Goal: Task Accomplishment & Management: Manage account settings

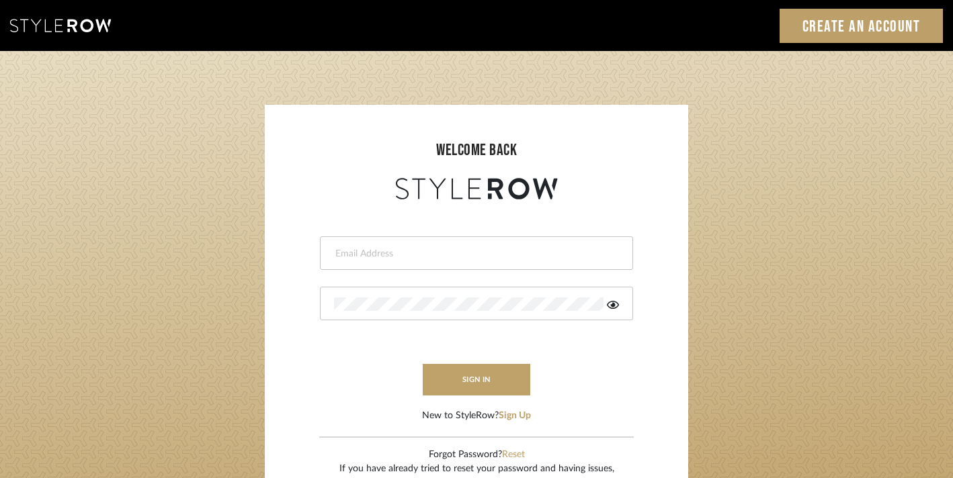
type input "[EMAIL_ADDRESS][DOMAIN_NAME]"
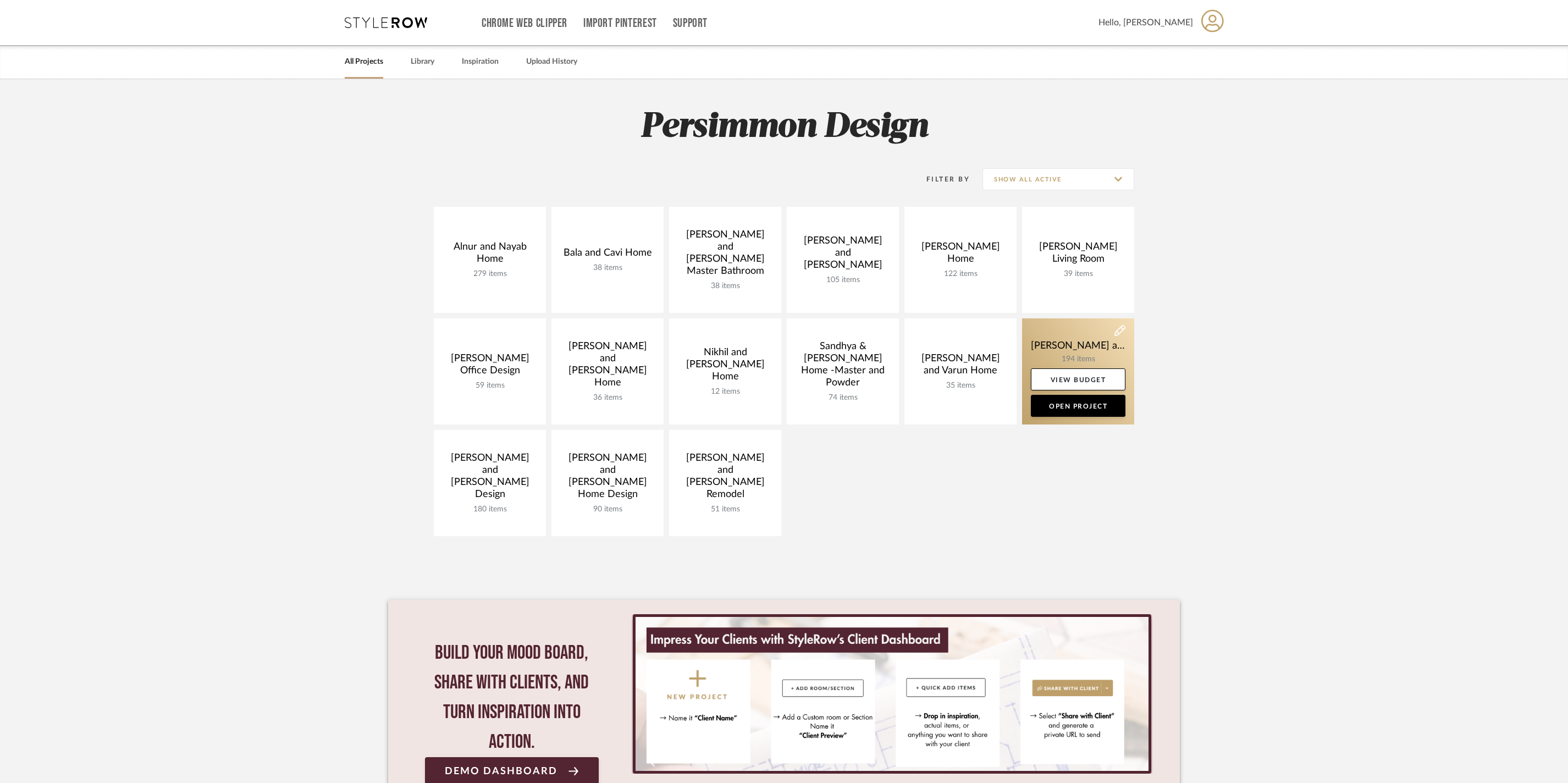
click at [1072, 337] on link at bounding box center [1078, 371] width 112 height 106
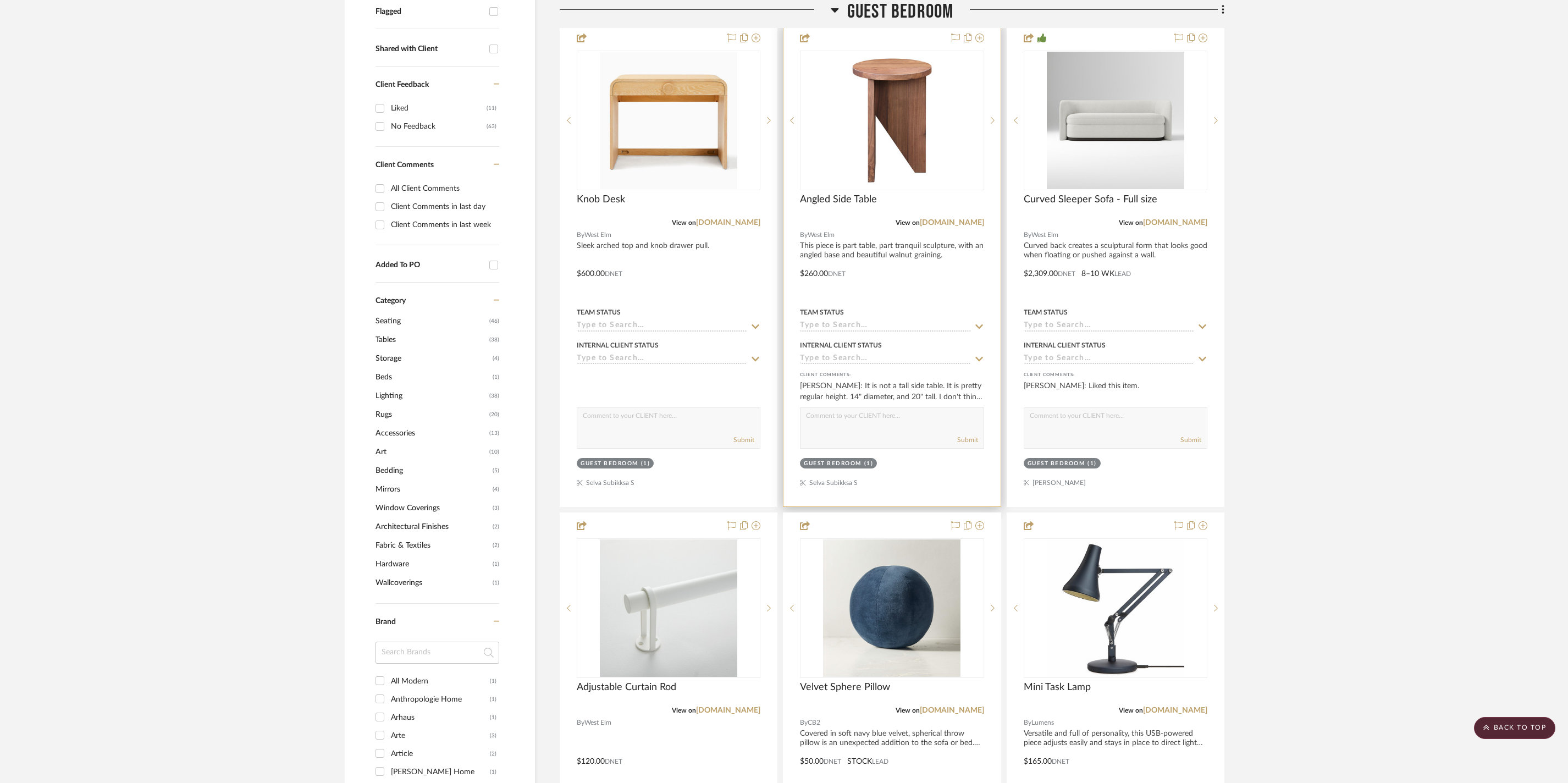
scroll to position [574, 0]
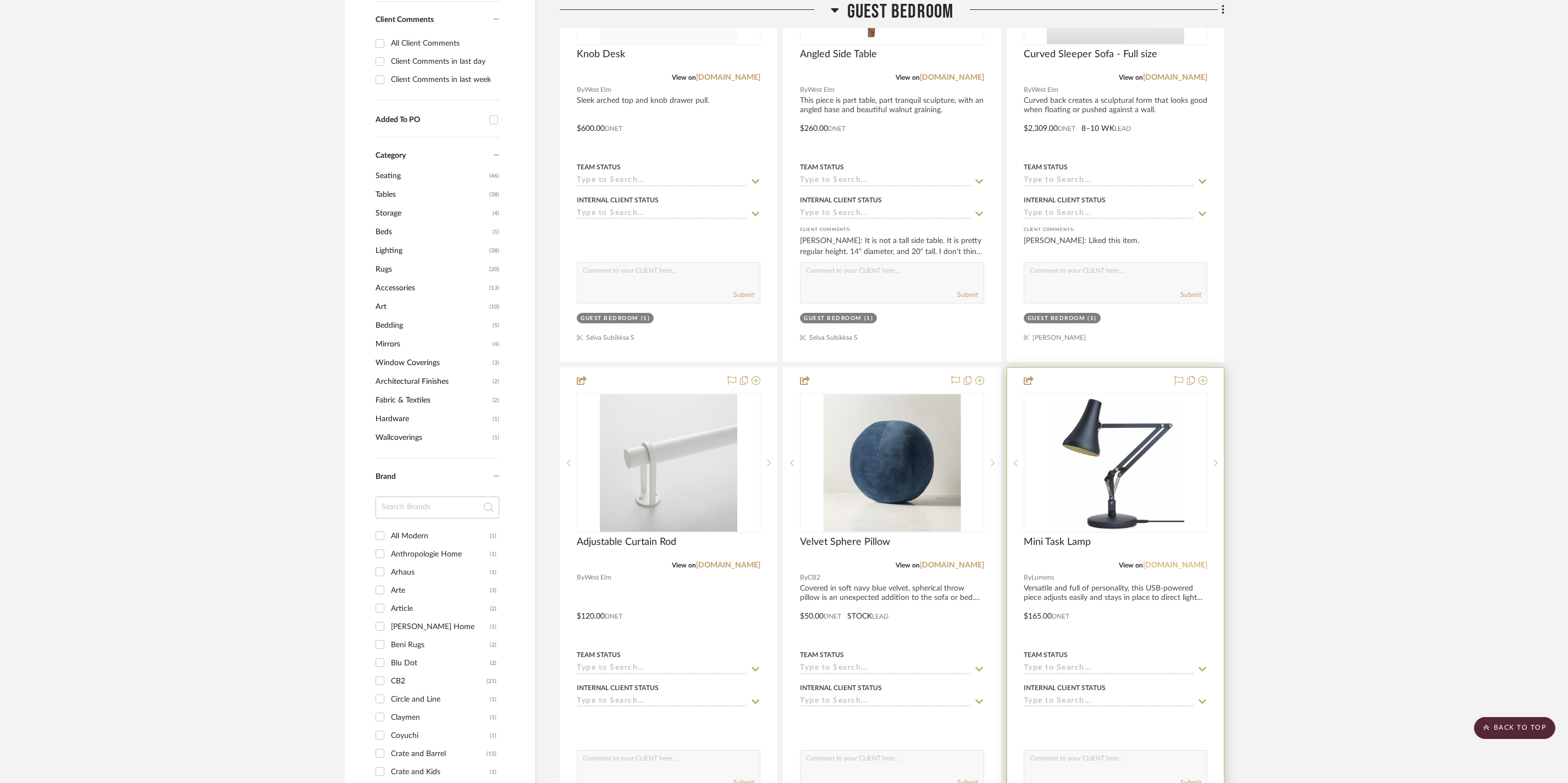
click at [1168, 569] on link "[DOMAIN_NAME]" at bounding box center [1175, 565] width 65 height 7
click at [1193, 569] on link "[DOMAIN_NAME]" at bounding box center [1175, 565] width 65 height 7
click at [1327, 503] on project-details-page "SHOW ME Project: Sharika and Ashish Home Project Settings + Add Room/Section + …" at bounding box center [784, 712] width 1568 height 2414
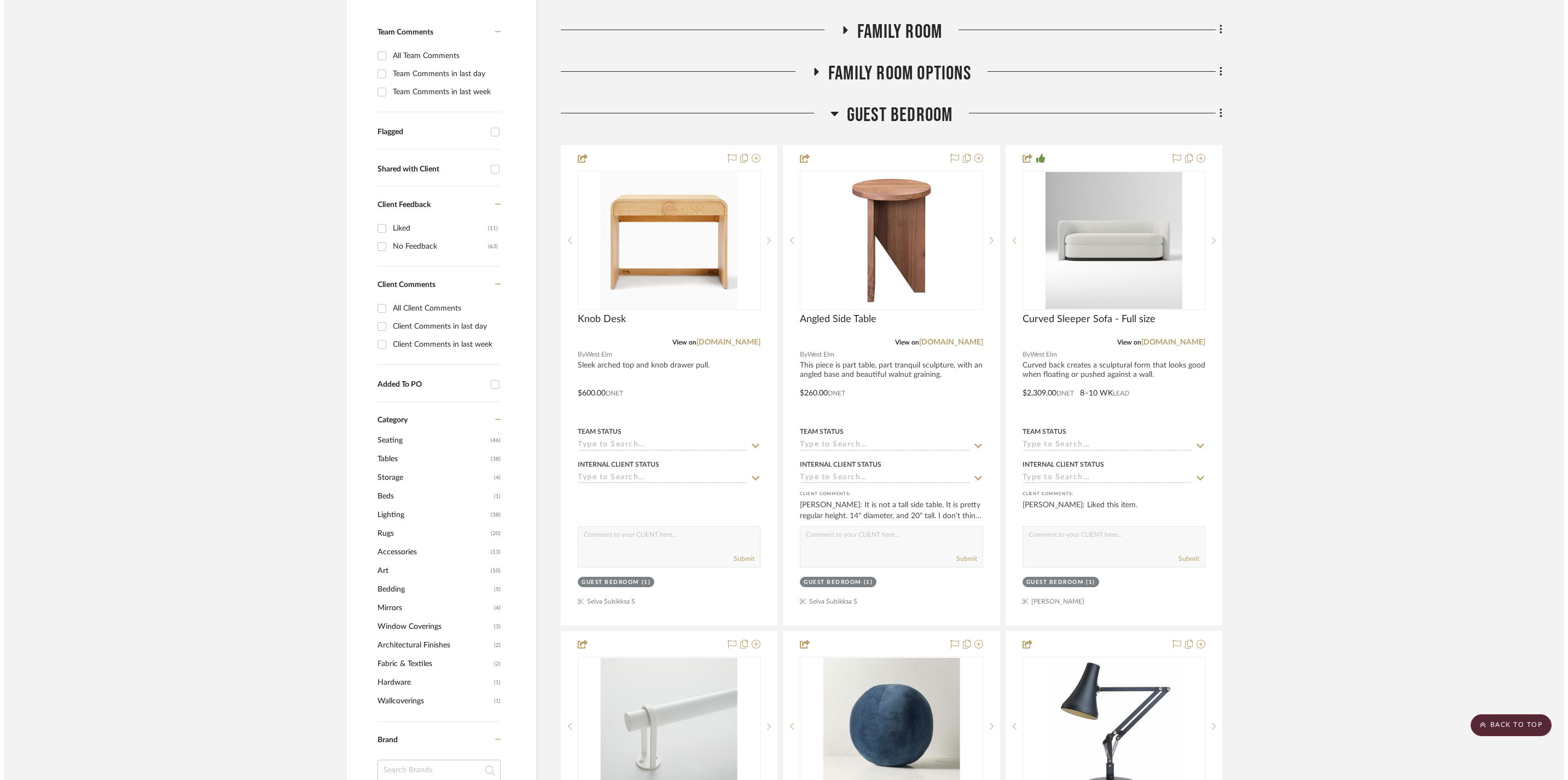
scroll to position [0, 0]
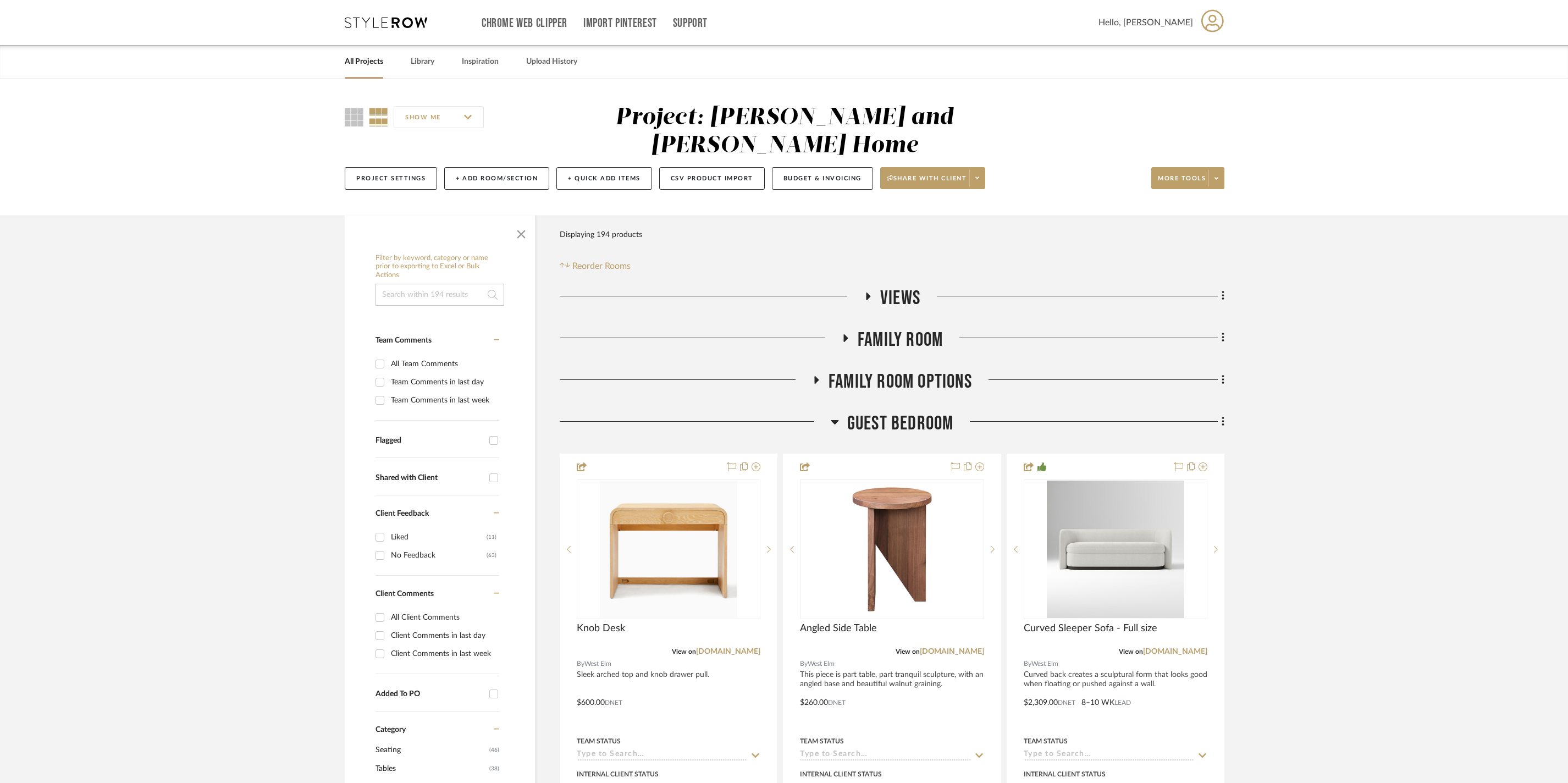
click at [836, 415] on icon at bounding box center [835, 421] width 8 height 13
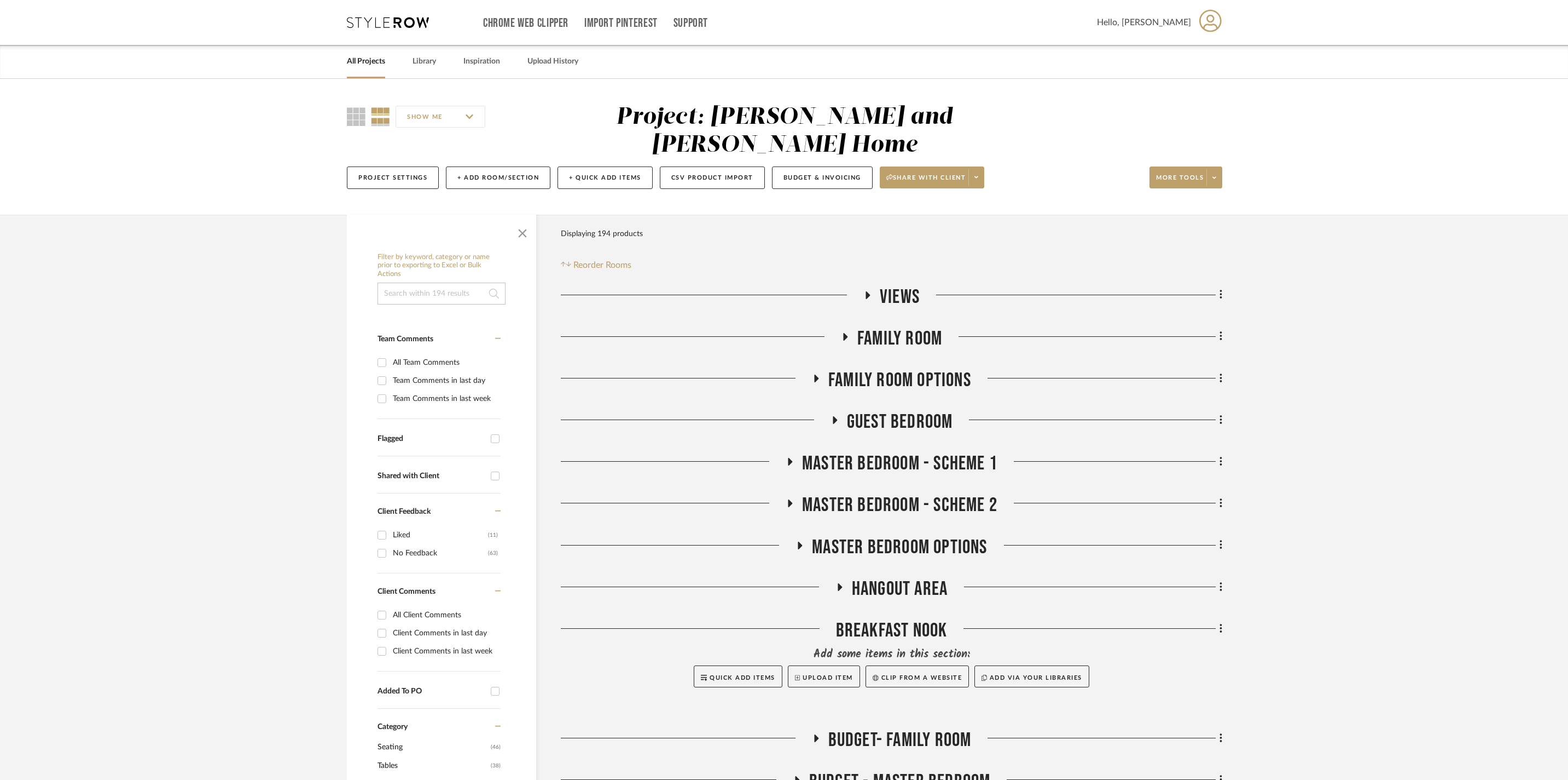
click at [846, 333] on icon at bounding box center [845, 336] width 4 height 7
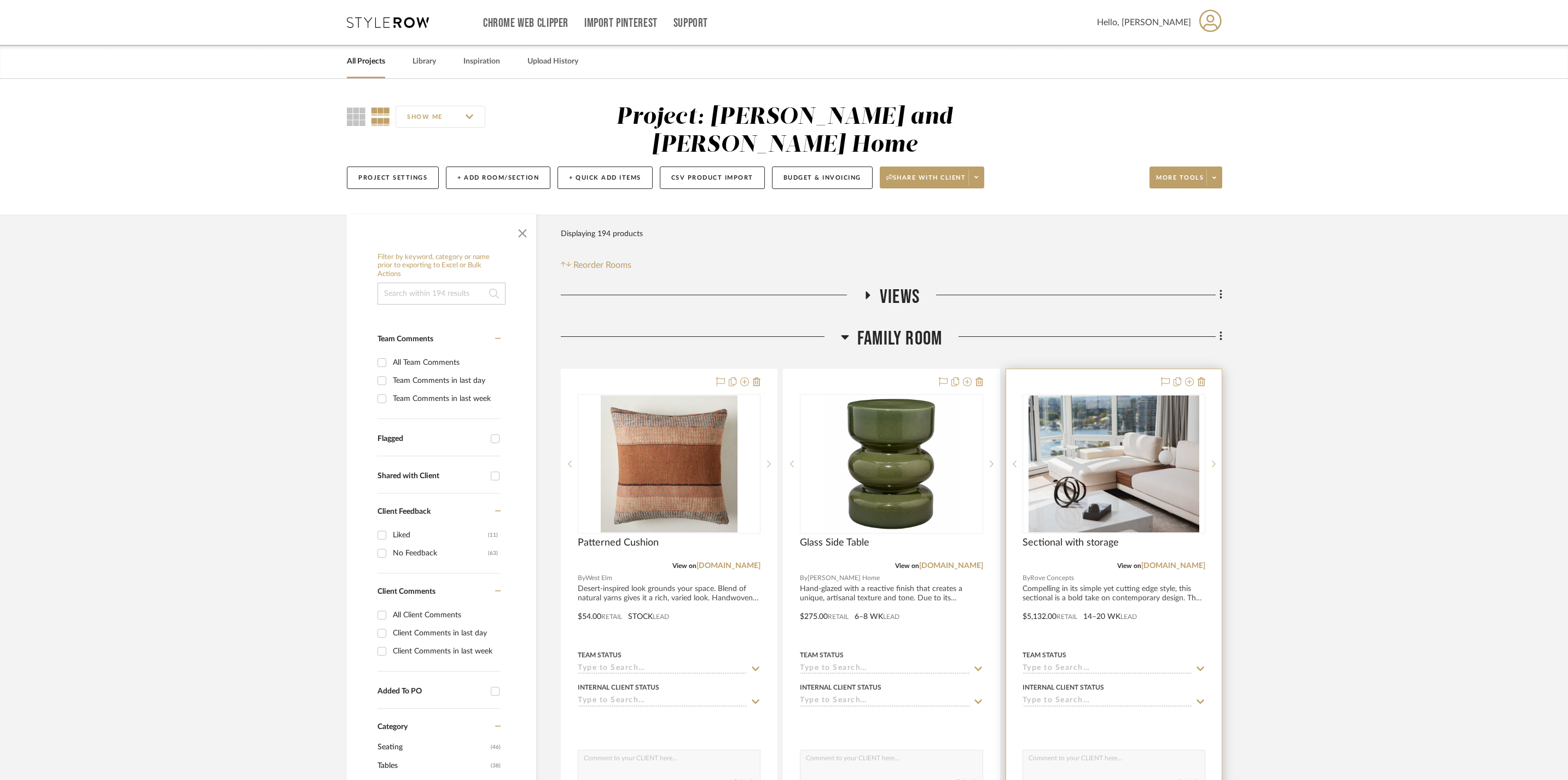
scroll to position [38, 0]
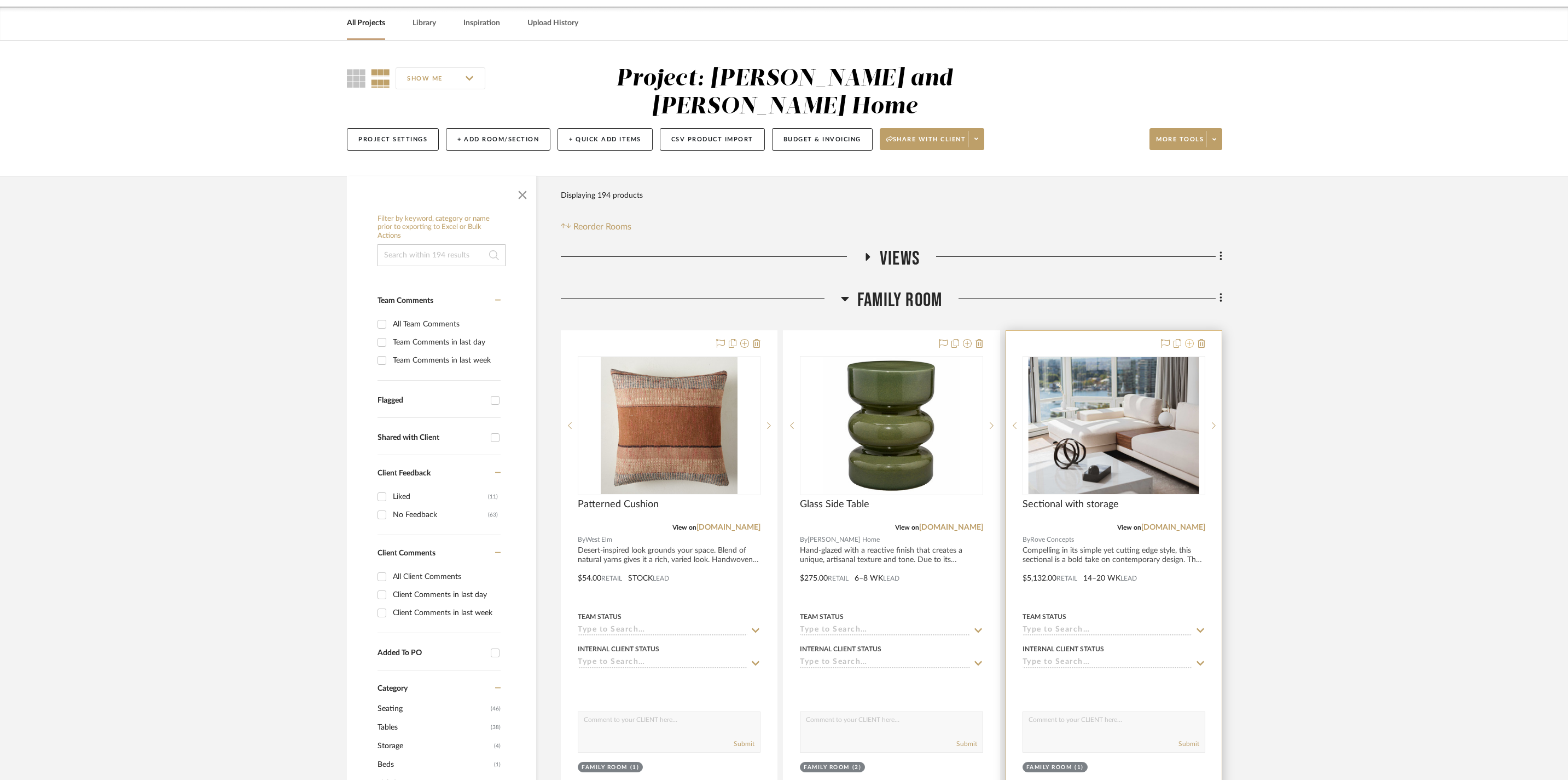
click at [1188, 340] on icon at bounding box center [1189, 343] width 9 height 9
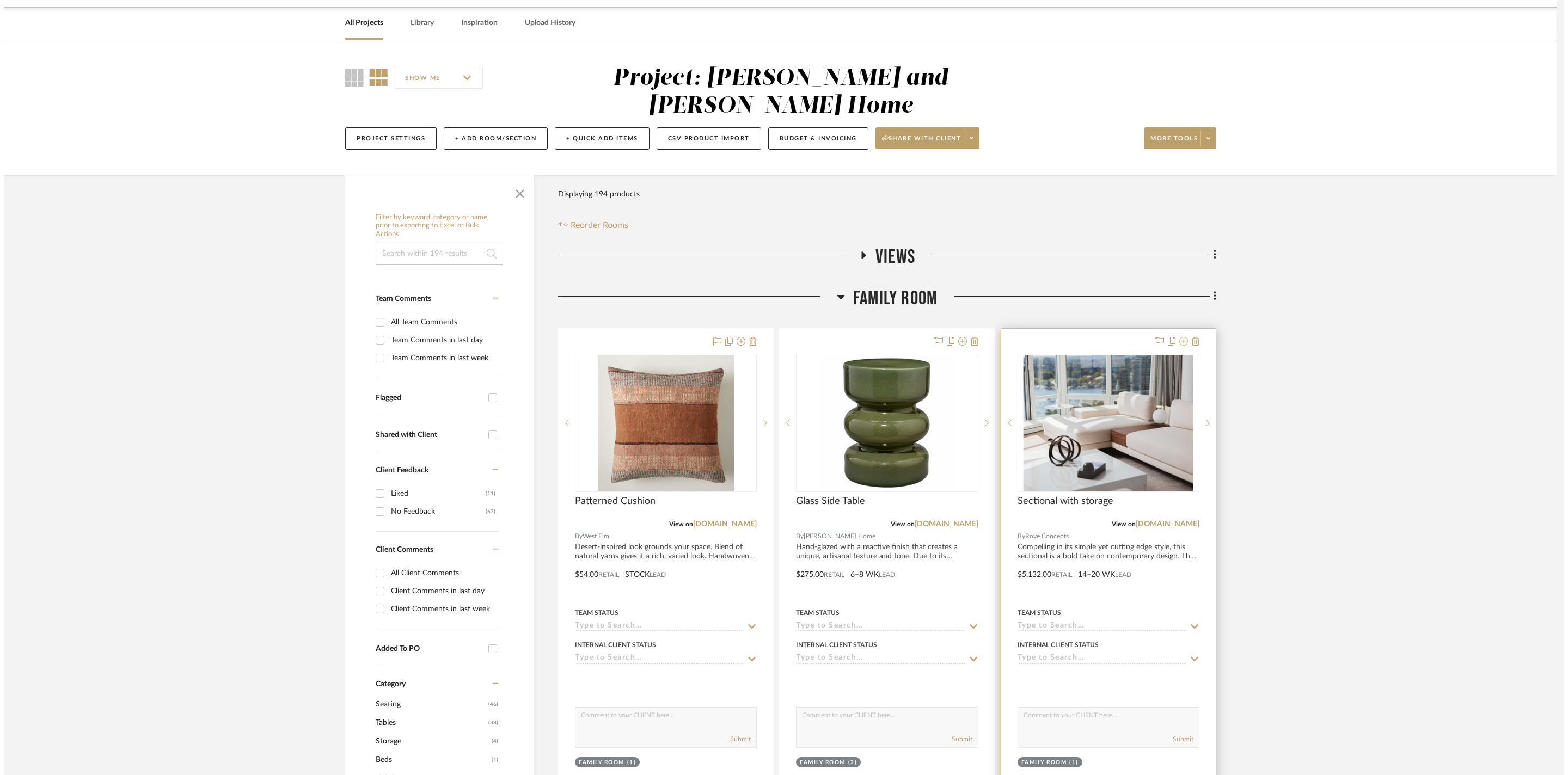
scroll to position [0, 0]
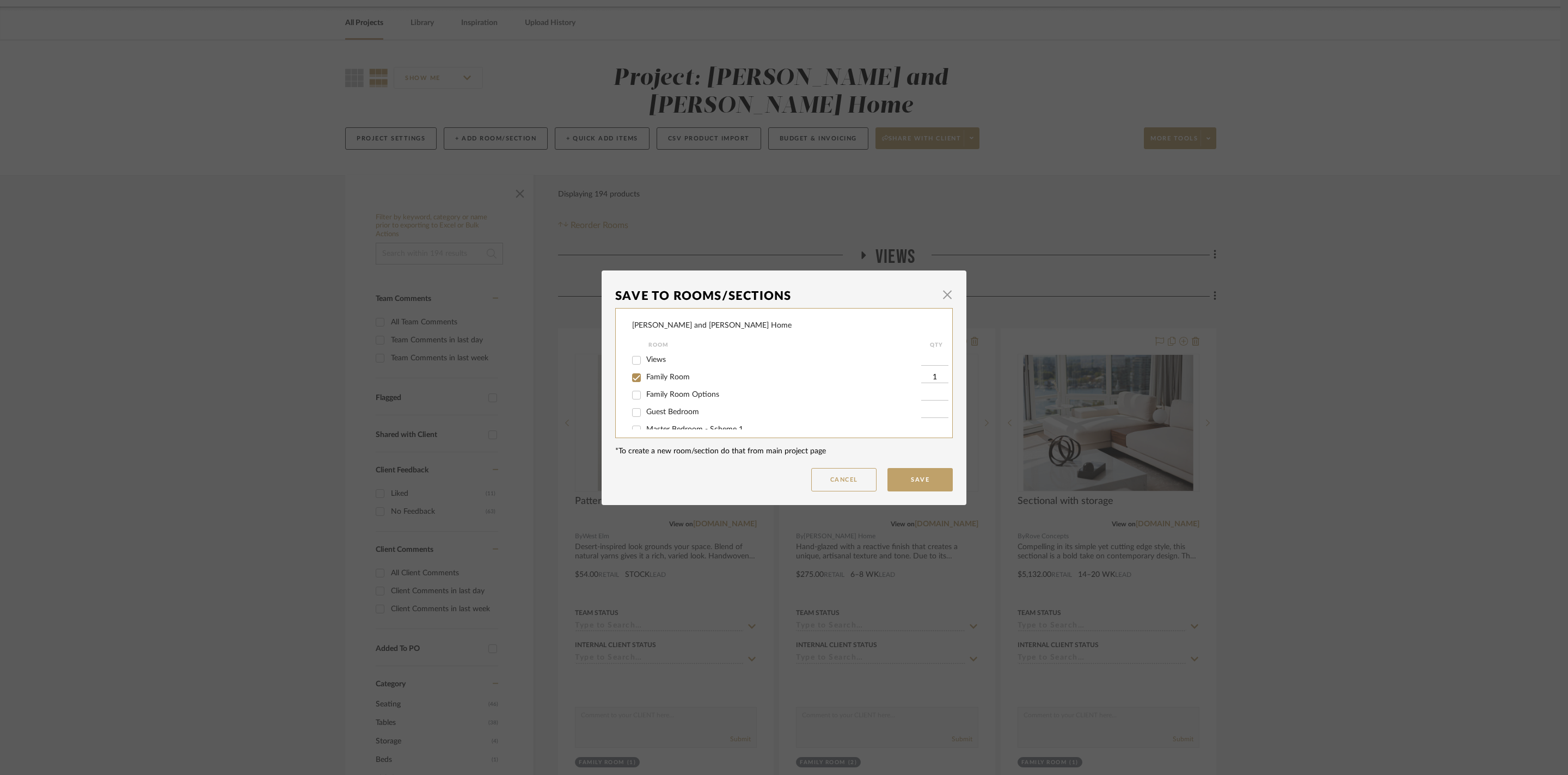
click at [634, 381] on input "Family Room" at bounding box center [636, 377] width 17 height 17
checkbox input "false"
click at [905, 480] on button "Save" at bounding box center [920, 479] width 66 height 23
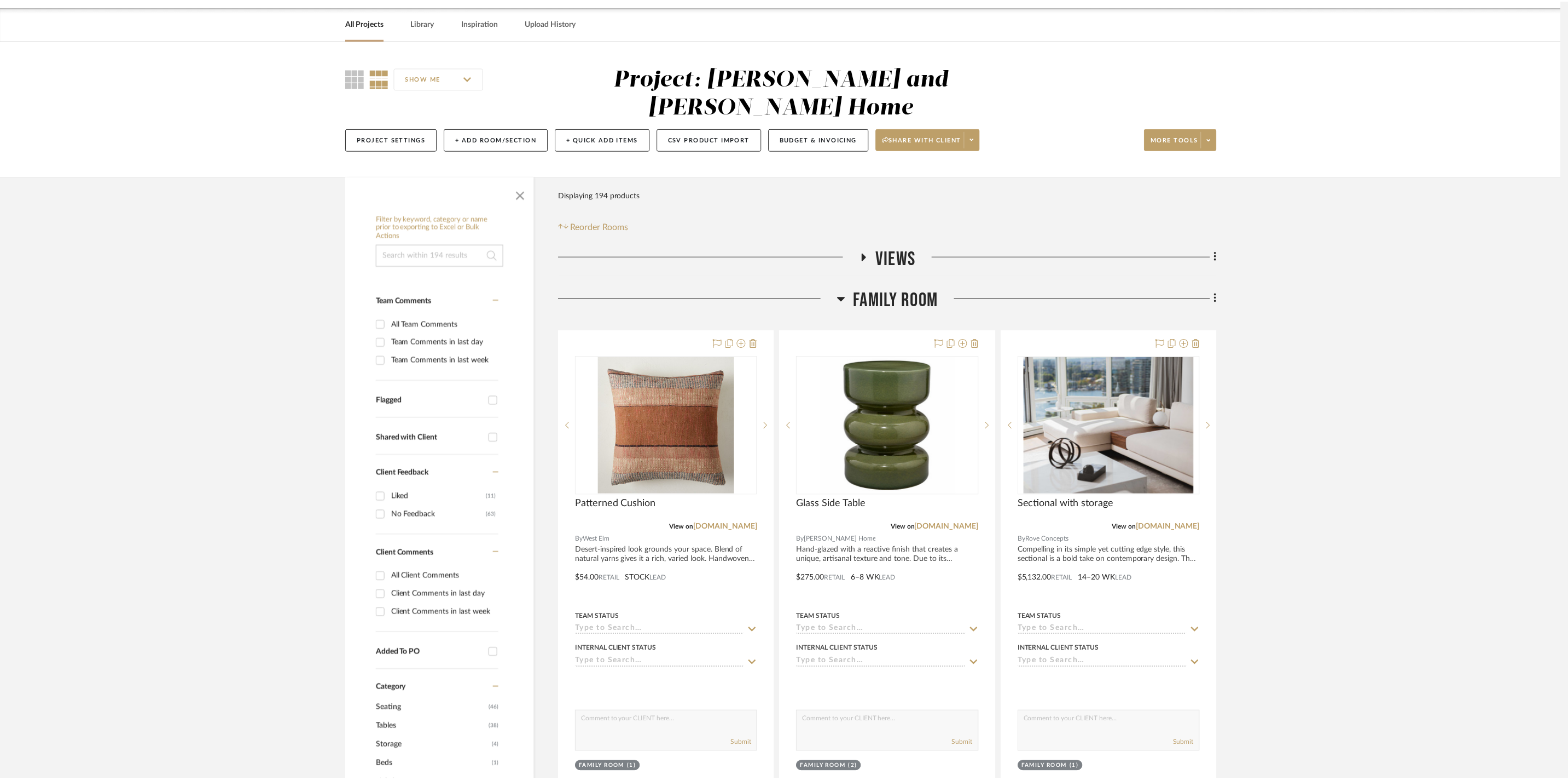
scroll to position [38, 0]
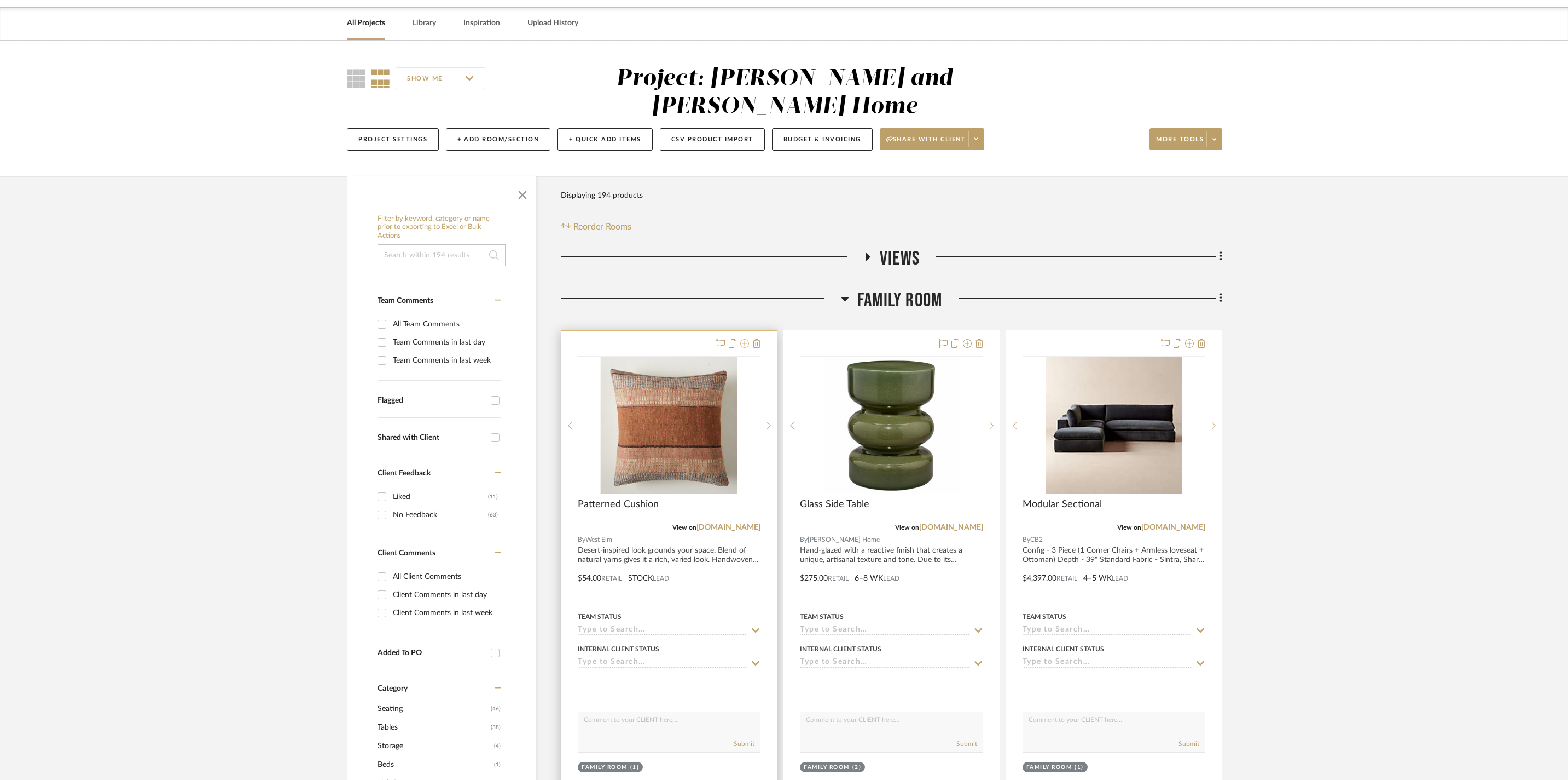
click at [742, 339] on icon at bounding box center [744, 343] width 9 height 9
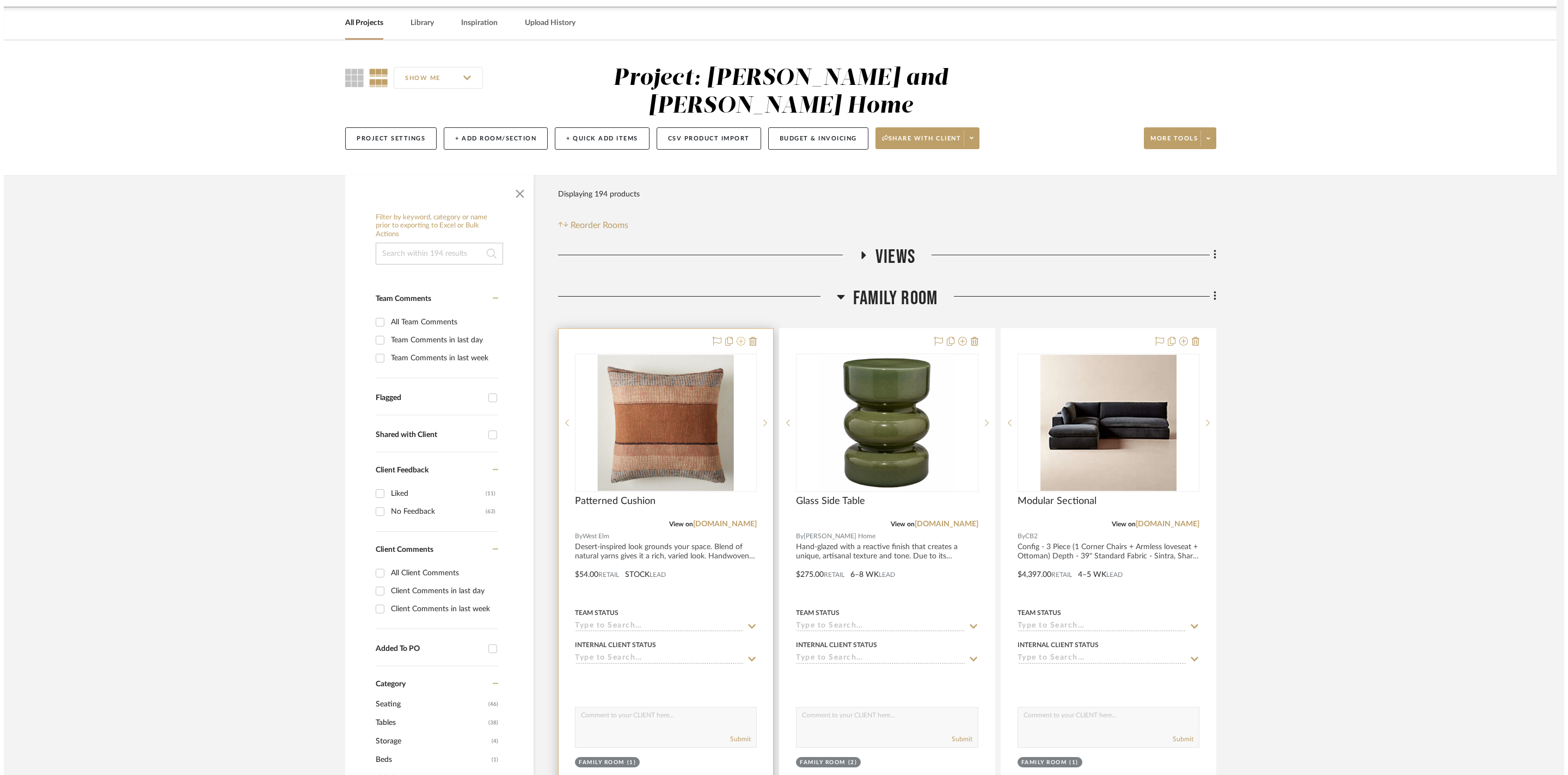
scroll to position [0, 0]
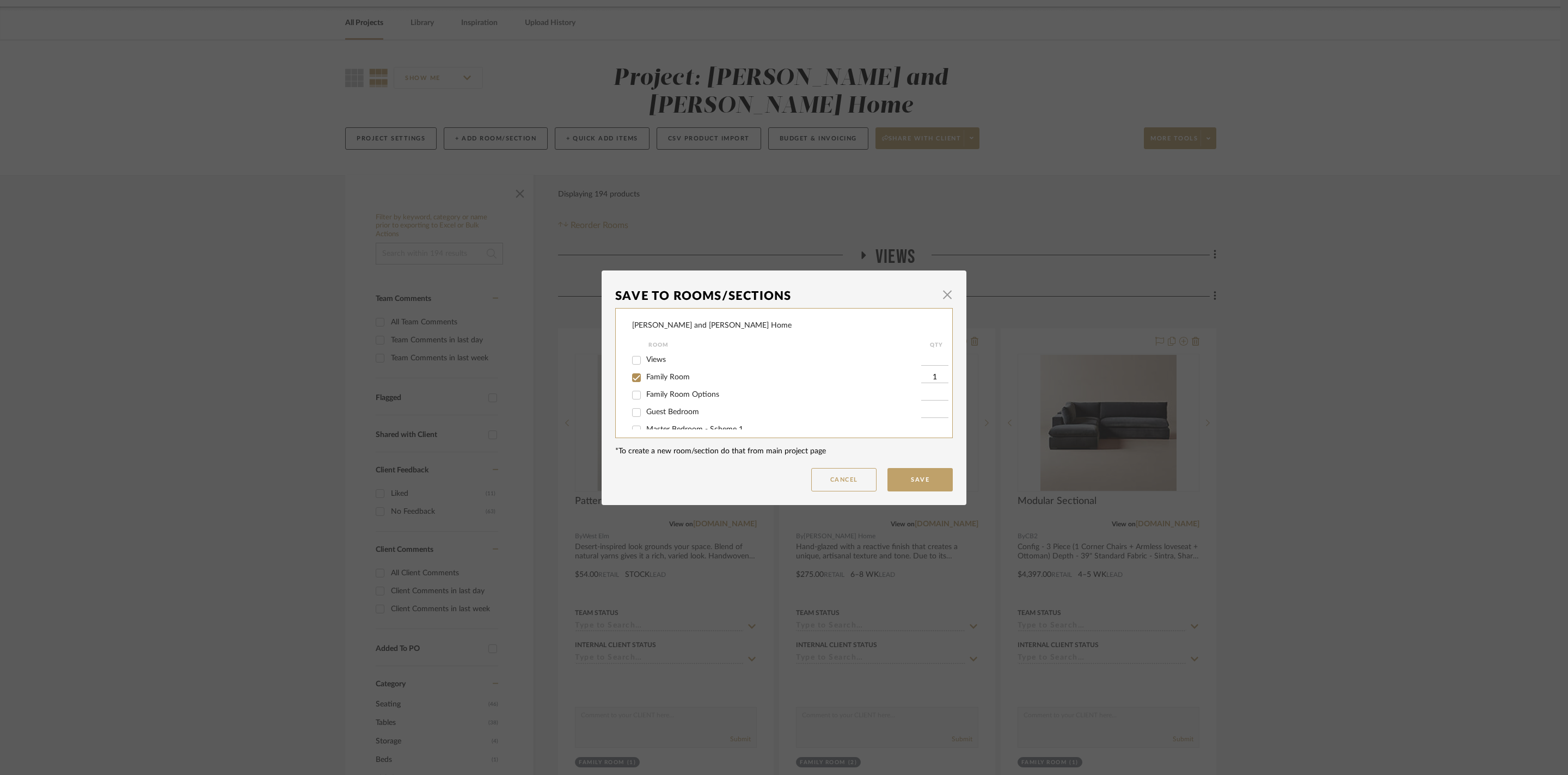
click at [636, 385] on input "Family Room" at bounding box center [636, 377] width 17 height 17
checkbox input "false"
click at [920, 478] on button "Save" at bounding box center [920, 479] width 66 height 23
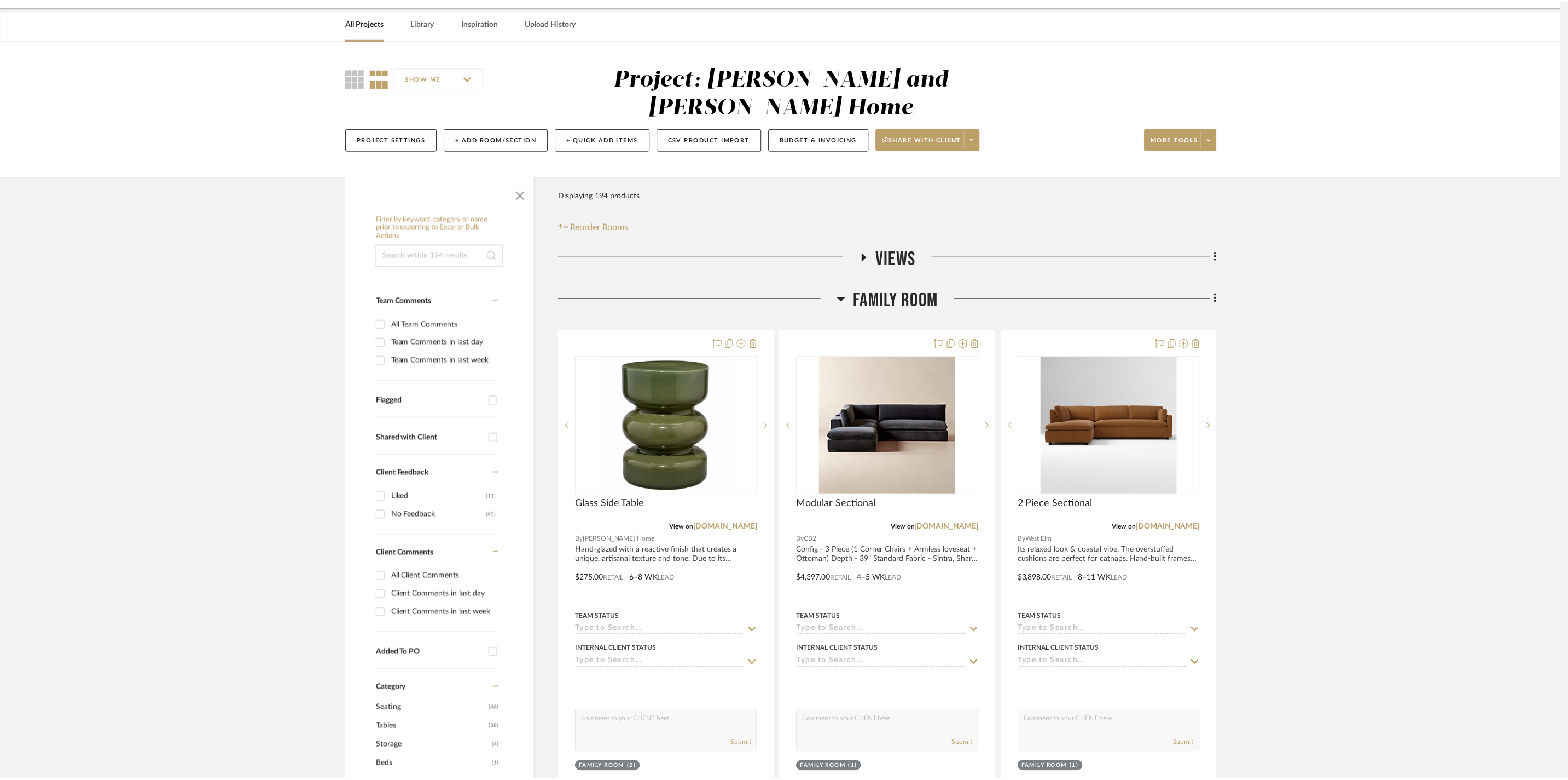
scroll to position [38, 0]
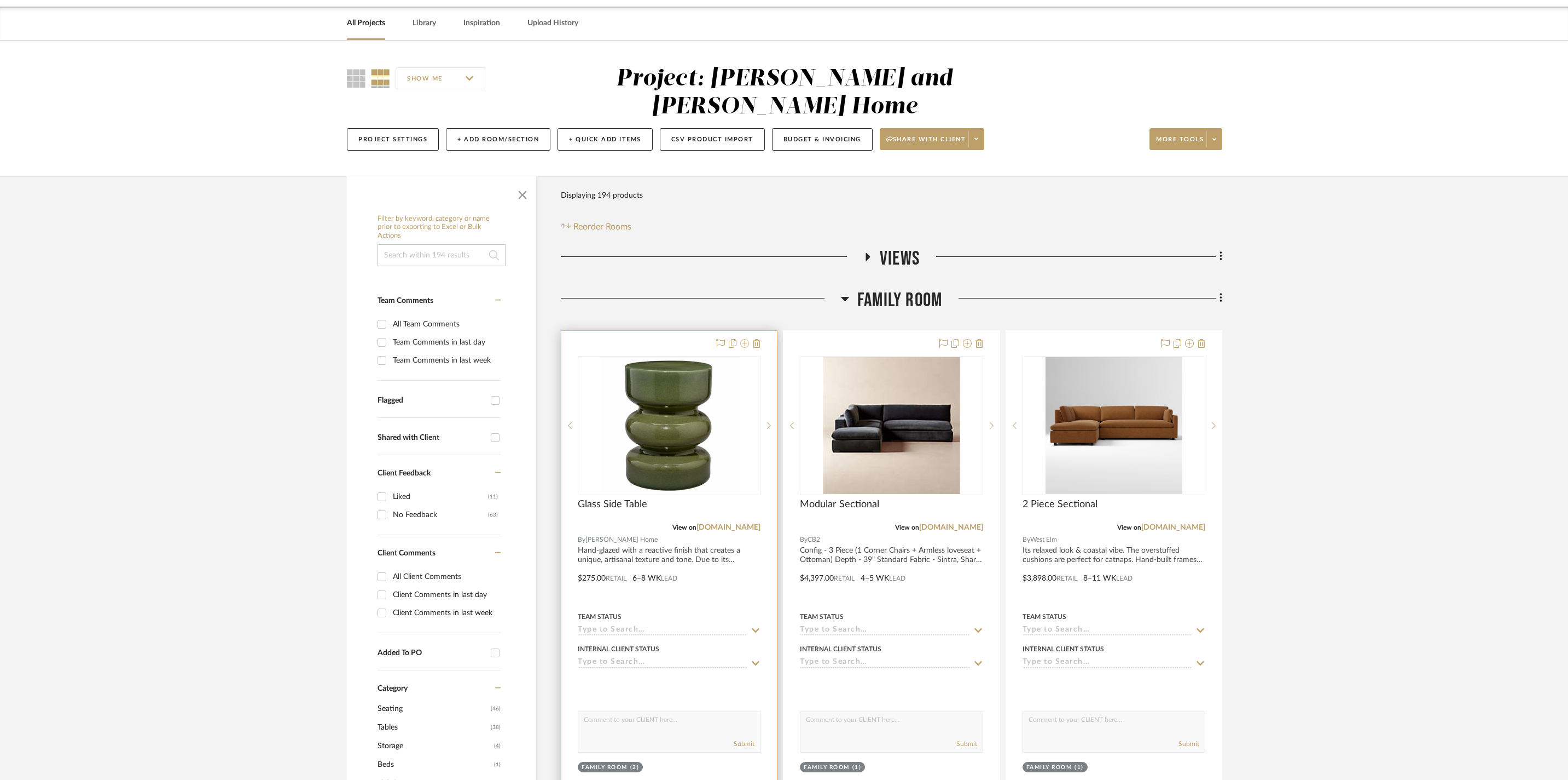
click at [742, 339] on icon at bounding box center [744, 343] width 9 height 9
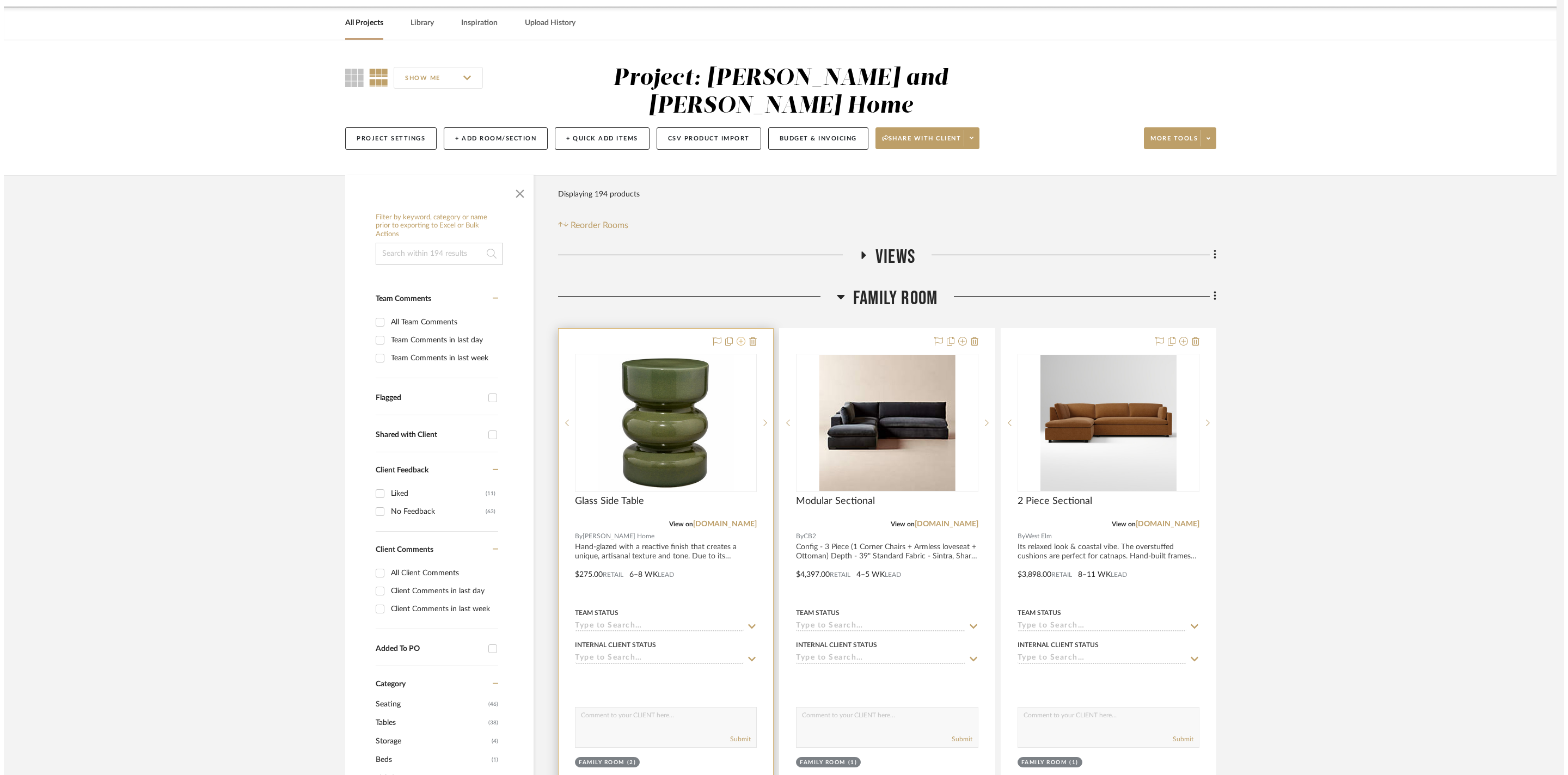
scroll to position [0, 0]
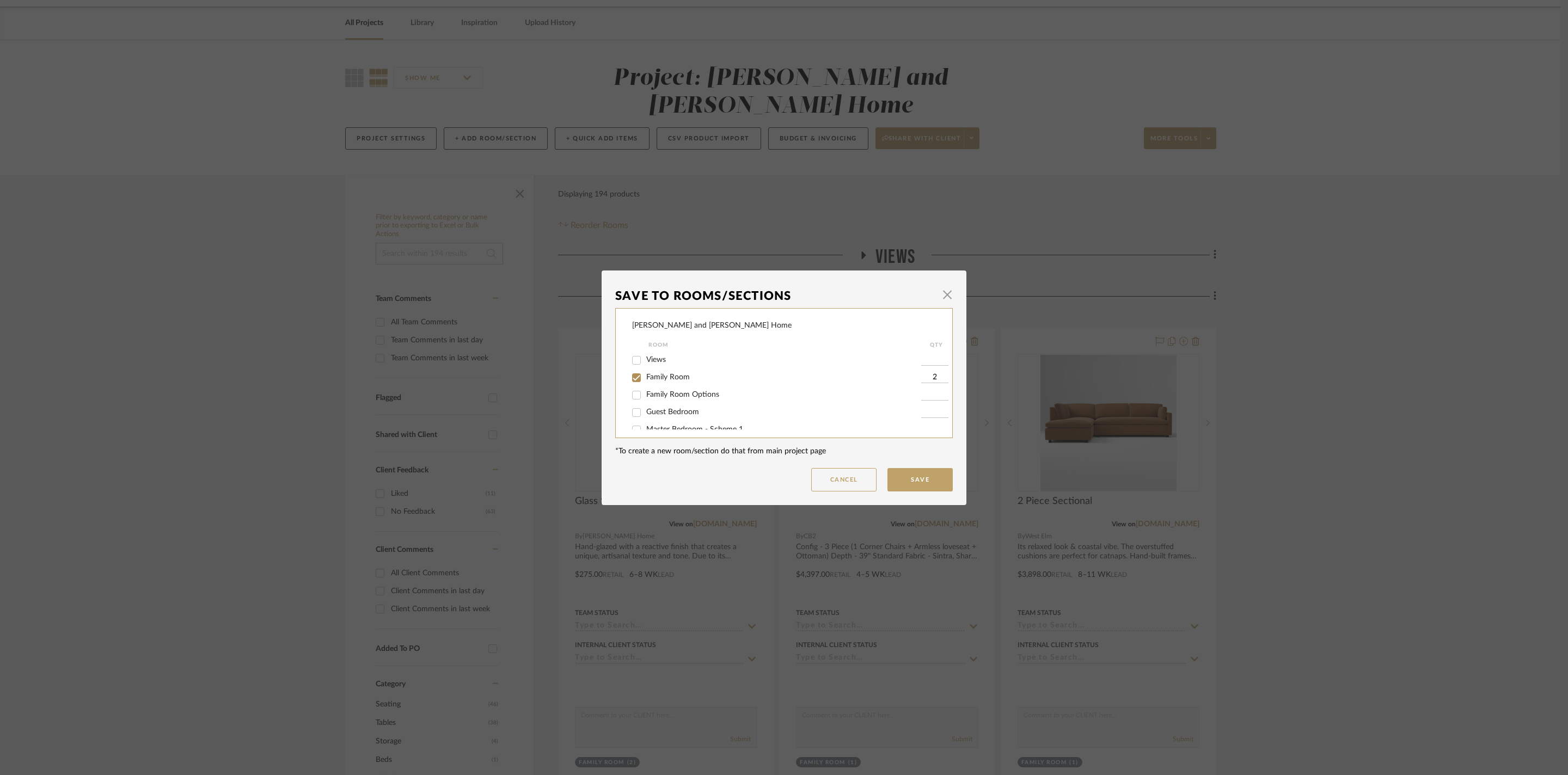
click at [627, 382] on div "Sharika and Ashish Home Room QTY Views Family Room 2 Family Room Options Guest …" at bounding box center [784, 373] width 338 height 130
click at [633, 383] on input "Family Room" at bounding box center [636, 377] width 17 height 17
checkbox input "false"
click at [912, 475] on button "Save" at bounding box center [920, 479] width 66 height 23
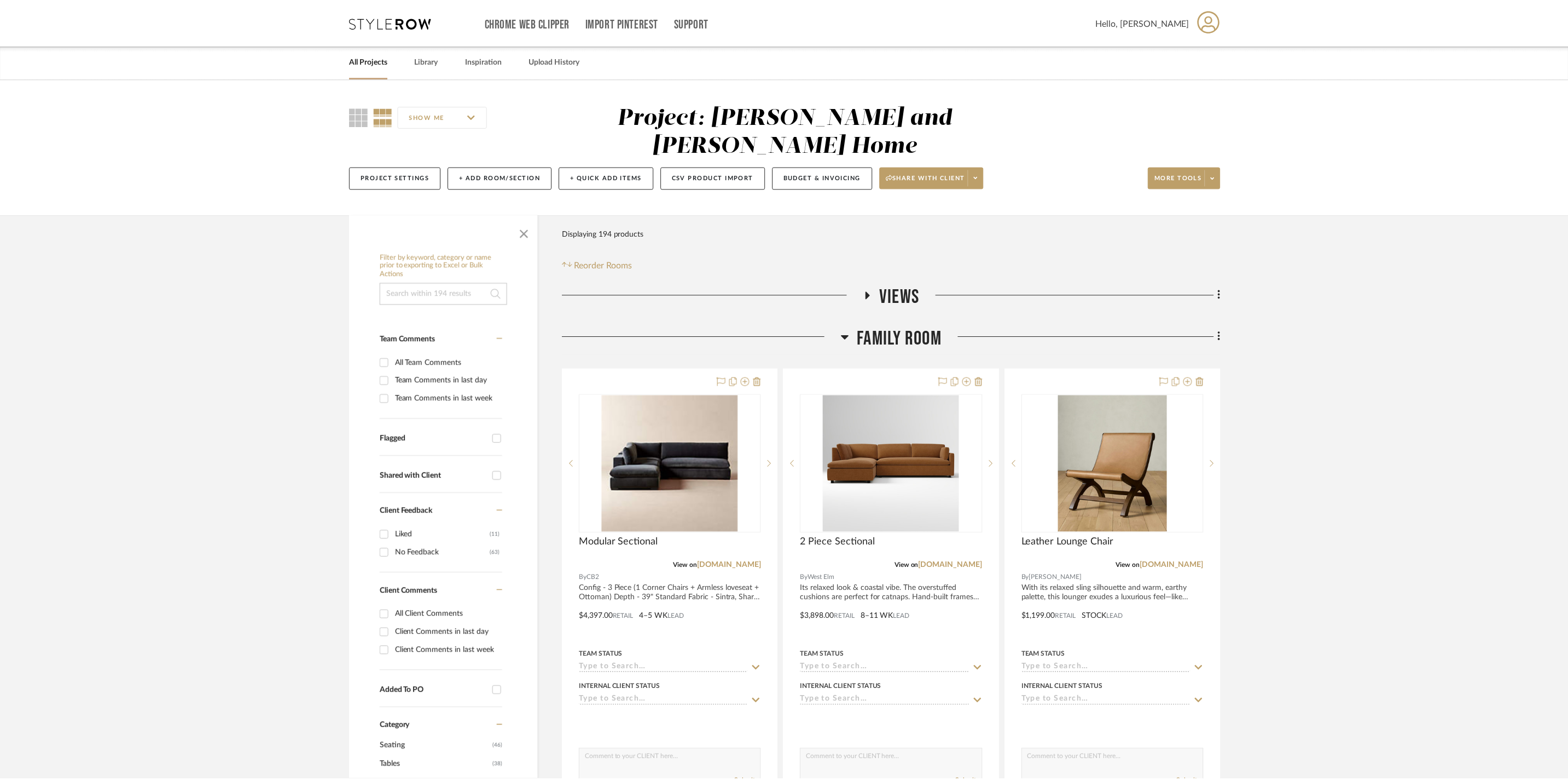
scroll to position [38, 0]
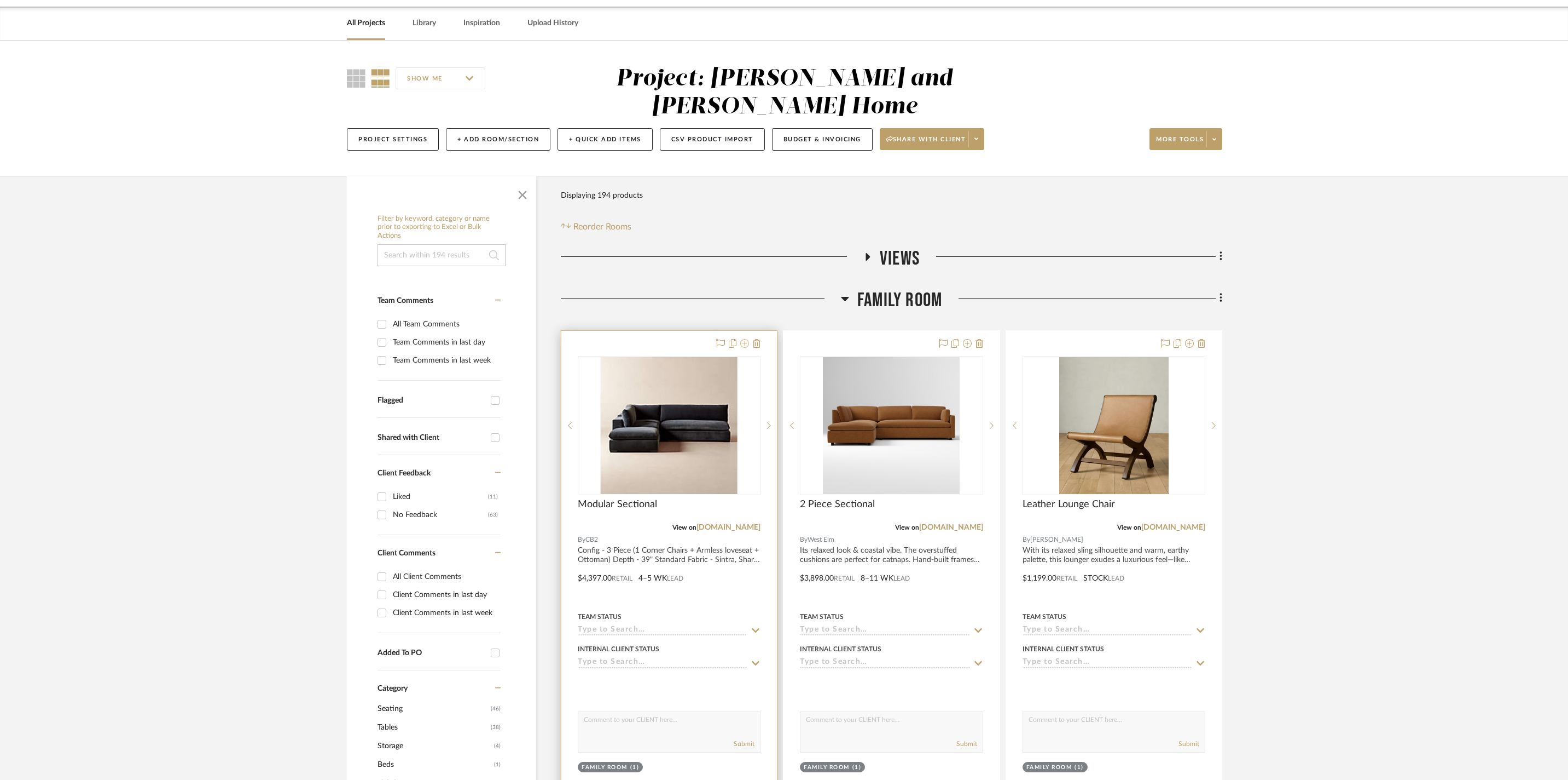
click at [744, 339] on icon at bounding box center [744, 343] width 9 height 9
click at [745, 339] on icon at bounding box center [744, 343] width 9 height 9
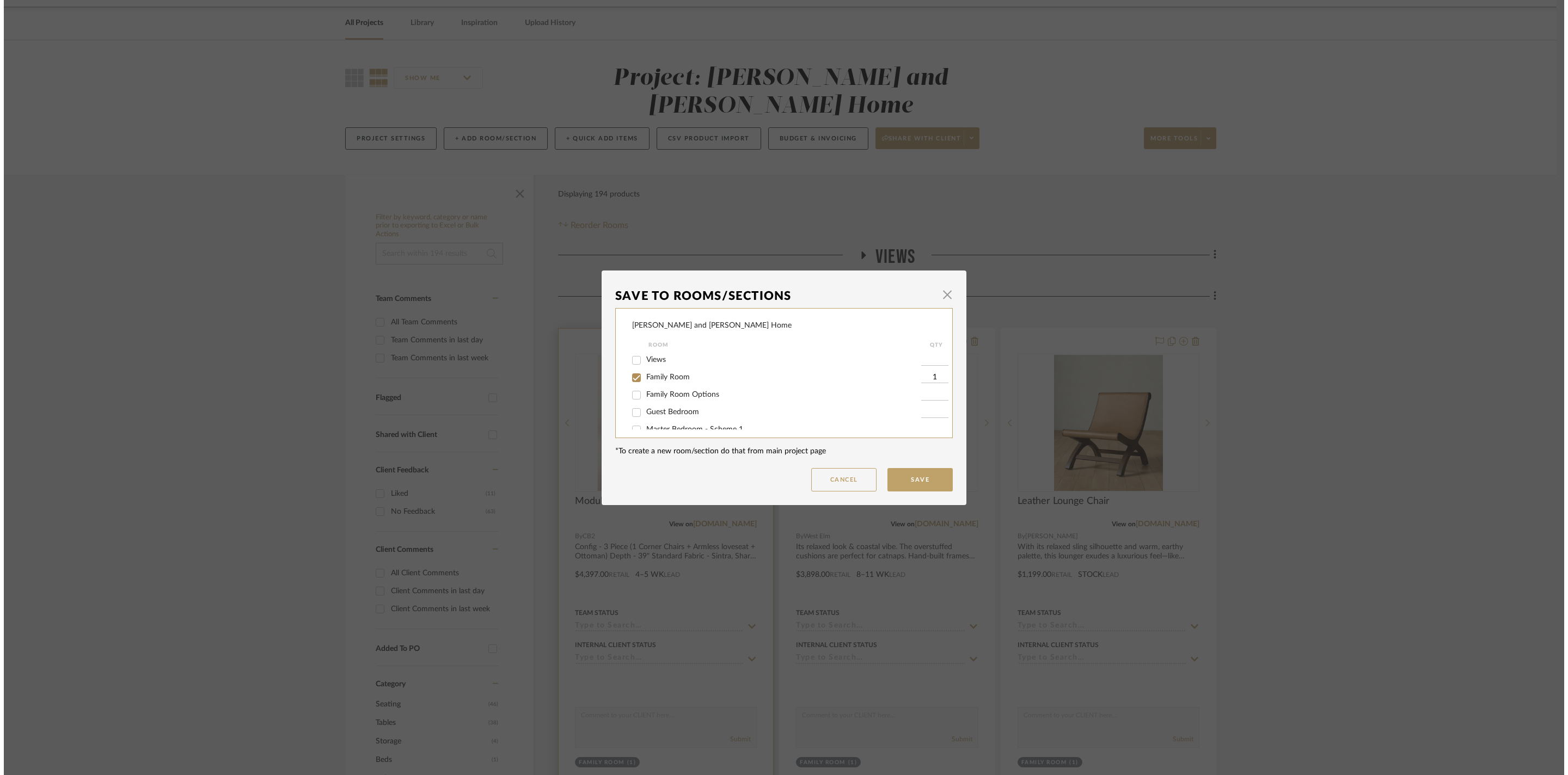
scroll to position [0, 0]
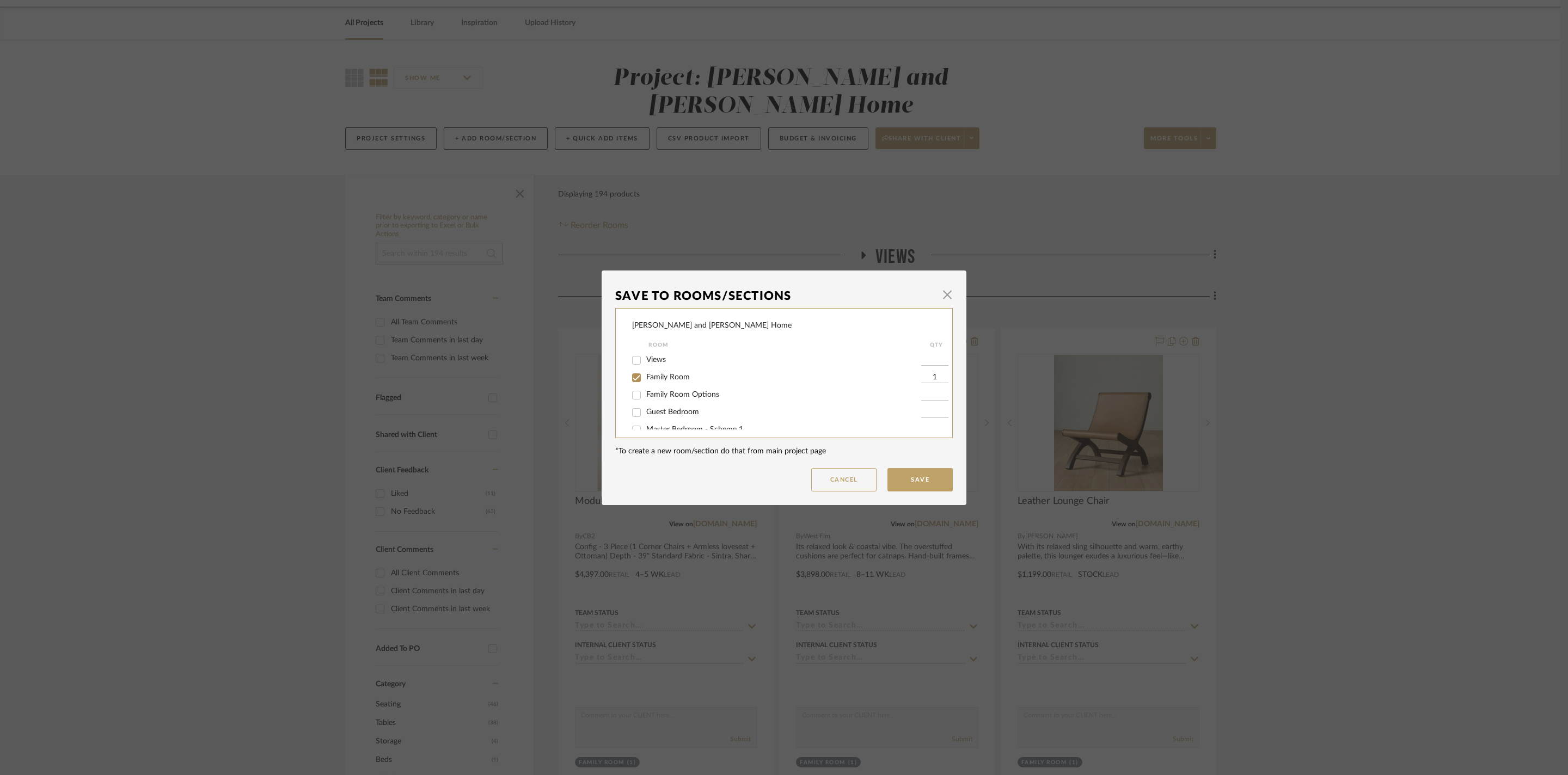
click at [636, 386] on input "Family Room" at bounding box center [636, 377] width 17 height 17
checkbox input "false"
click at [891, 481] on button "Save" at bounding box center [920, 479] width 66 height 23
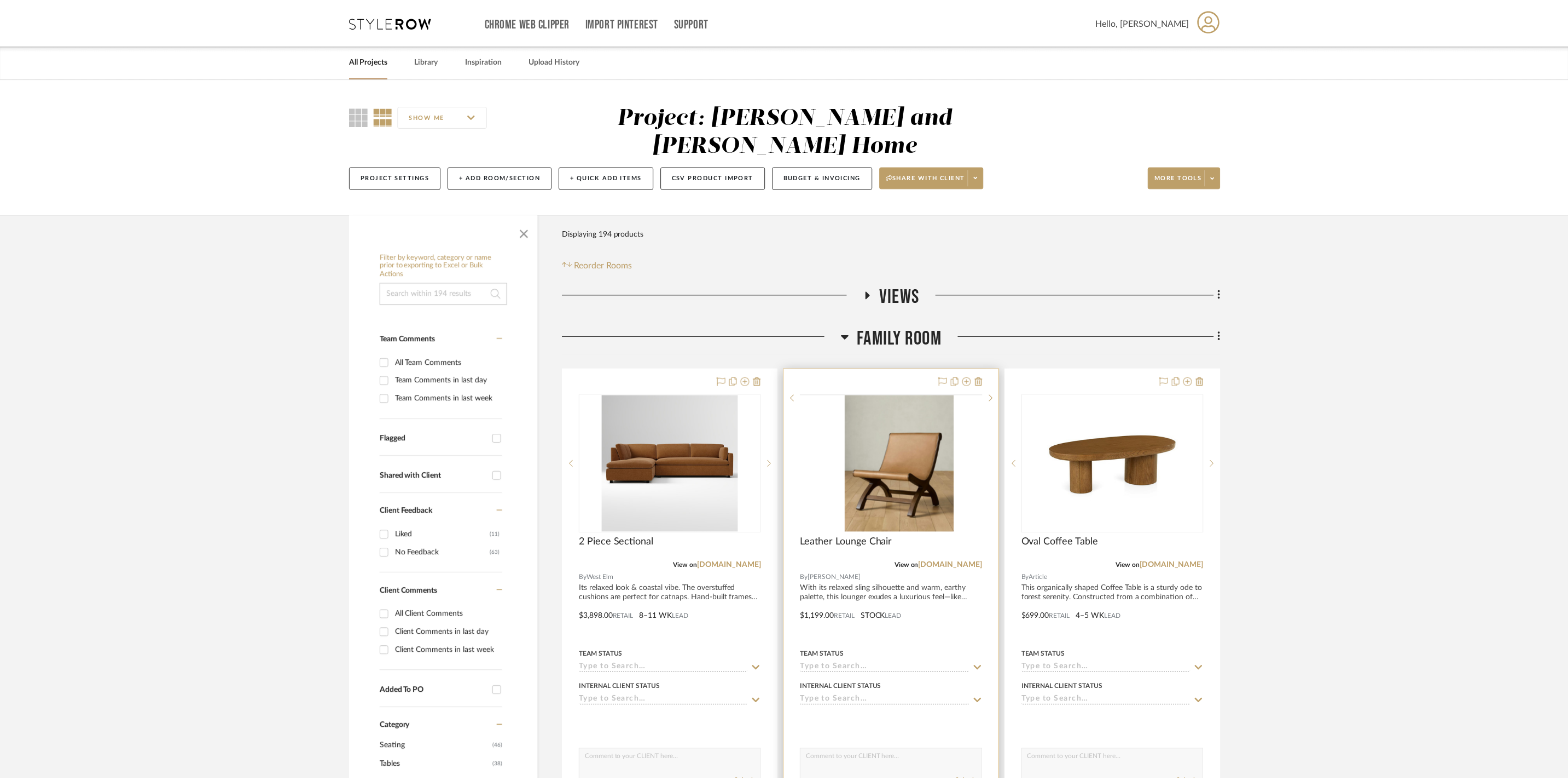
scroll to position [38, 0]
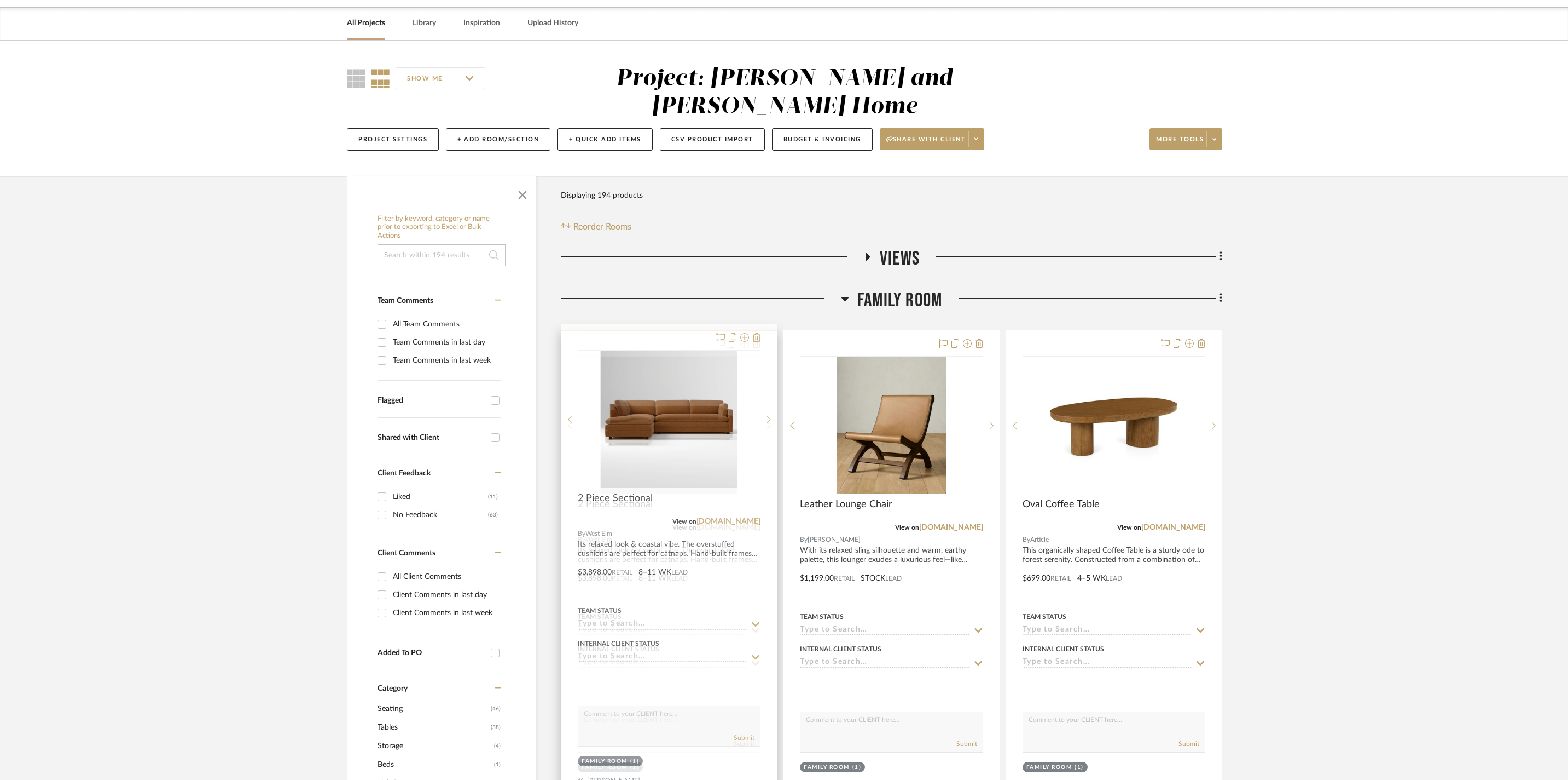
click at [743, 339] on icon at bounding box center [744, 343] width 9 height 9
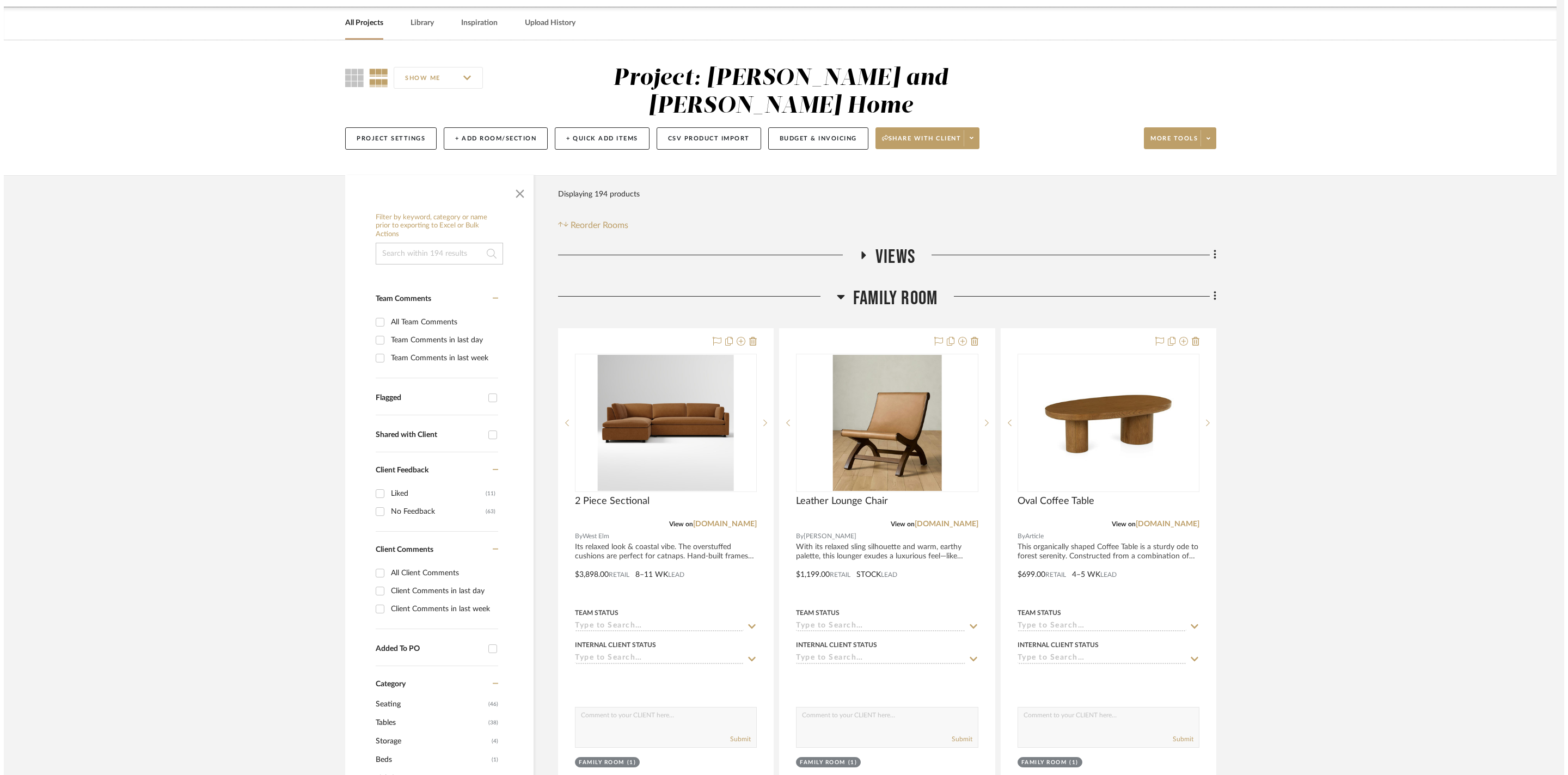
scroll to position [0, 0]
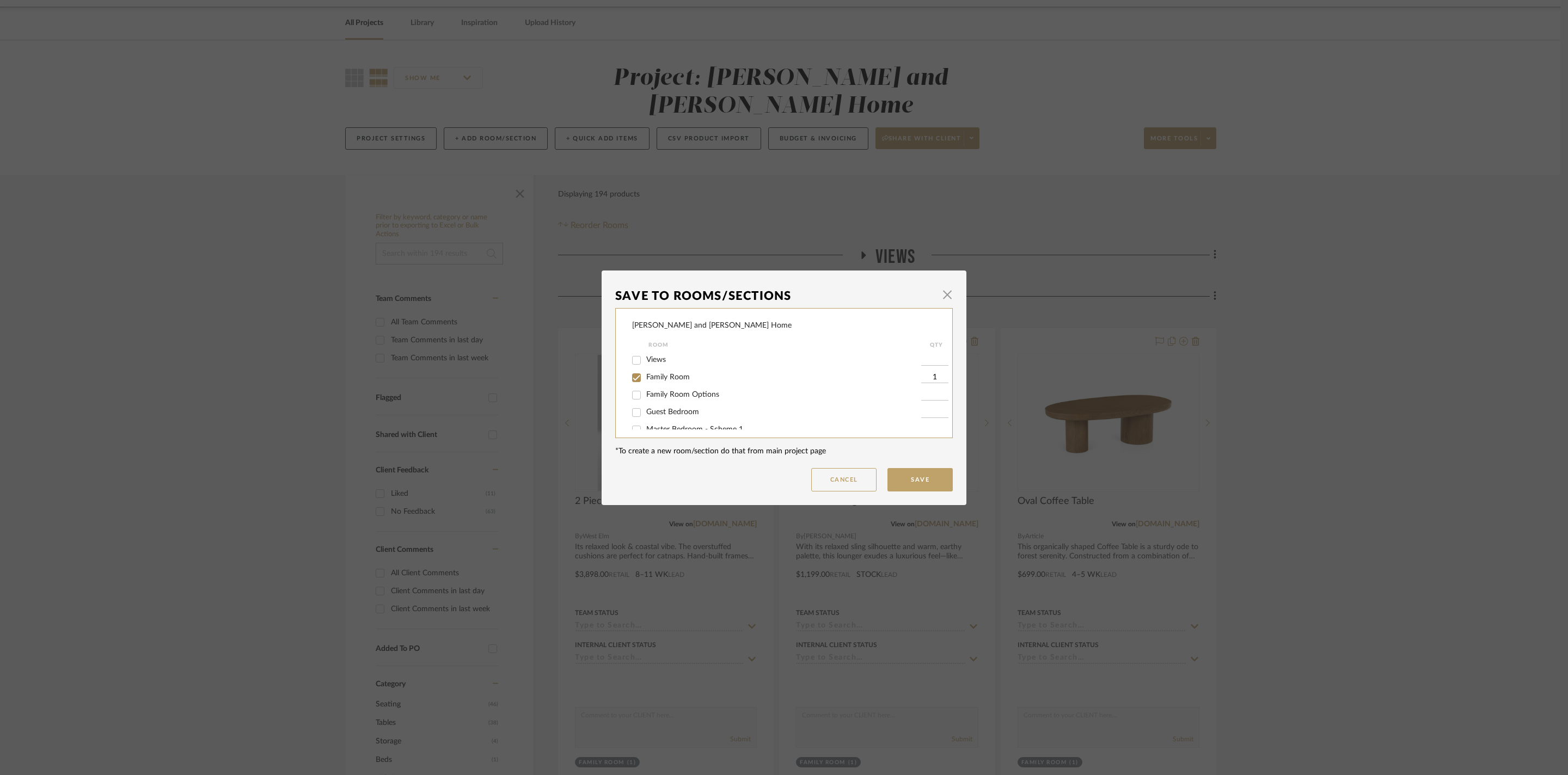
click at [637, 376] on input "Family Room" at bounding box center [636, 377] width 17 height 17
checkbox input "false"
click at [940, 481] on button "Save" at bounding box center [920, 479] width 66 height 23
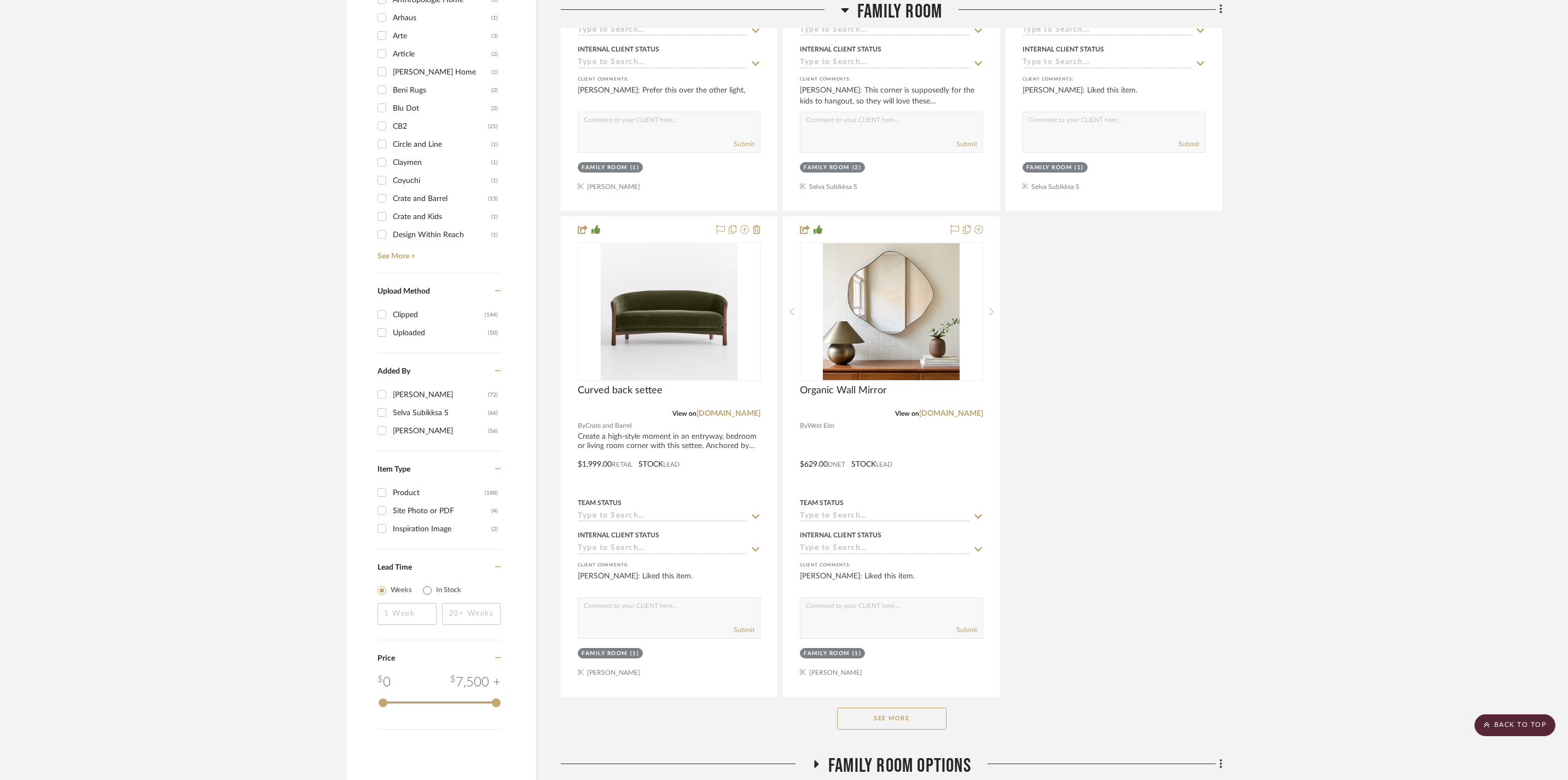
scroll to position [1317, 0]
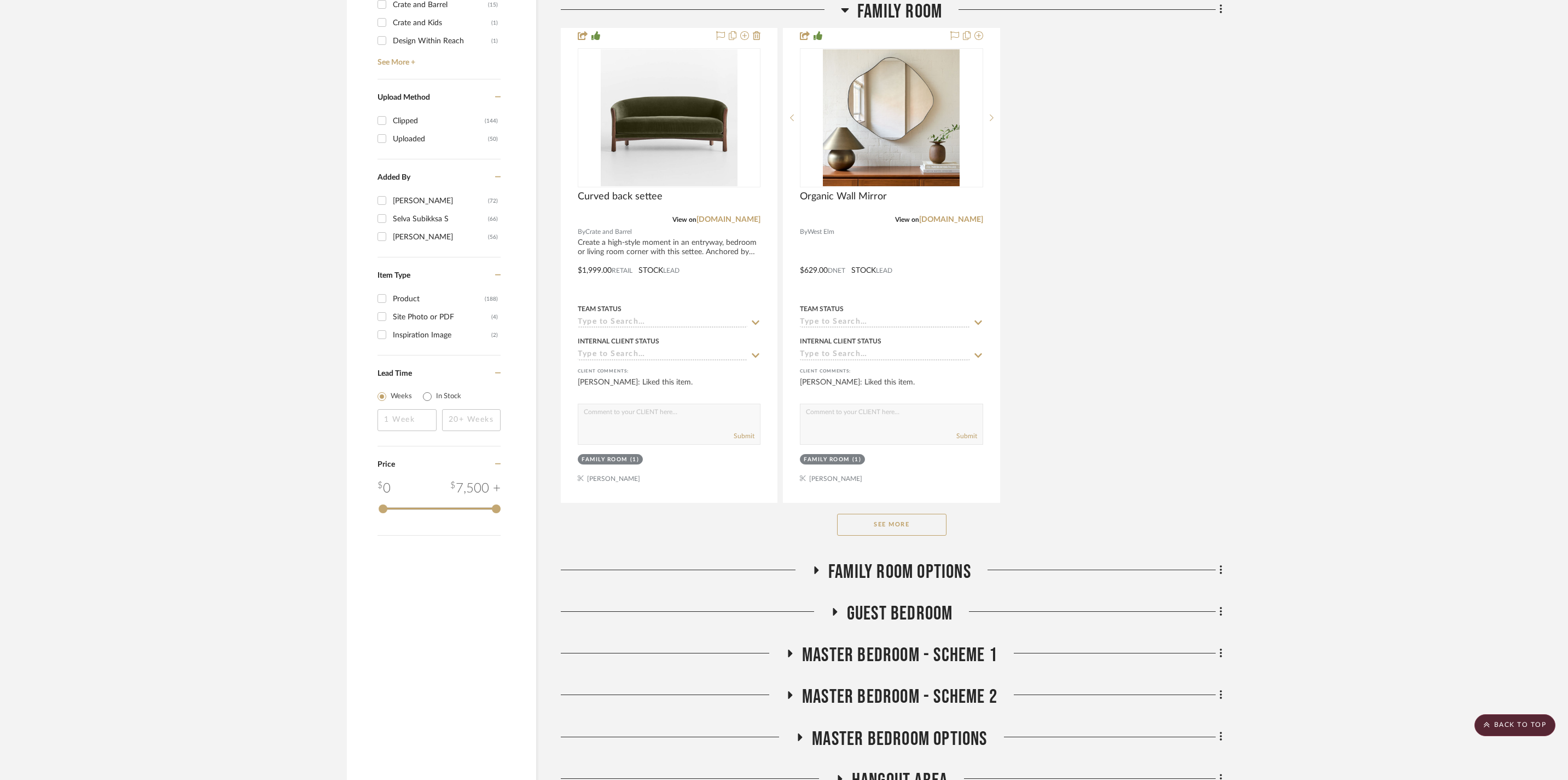
click at [893, 535] on button "See More" at bounding box center [892, 524] width 109 height 22
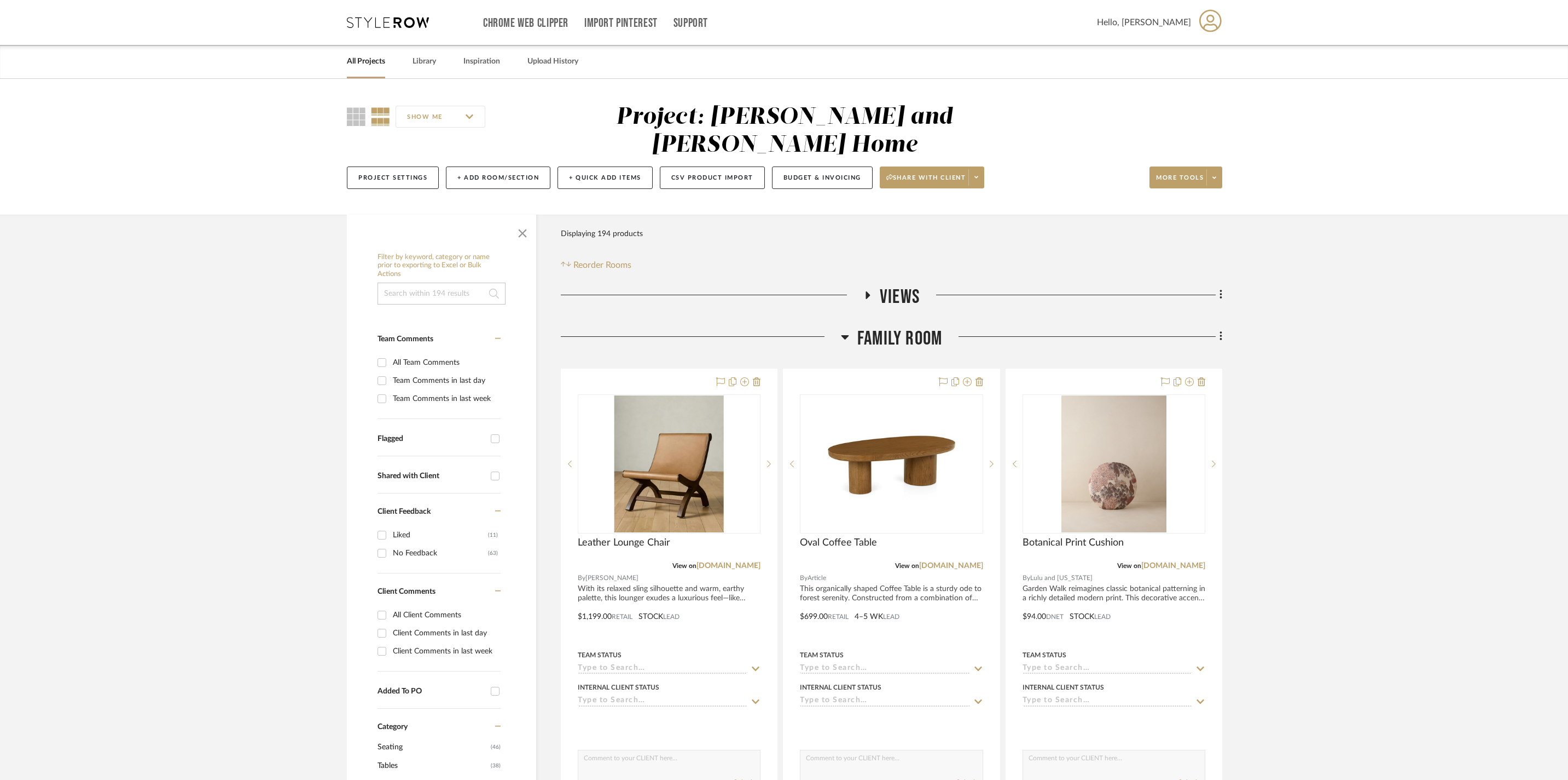
scroll to position [189, 0]
